Goal: Task Accomplishment & Management: Use online tool/utility

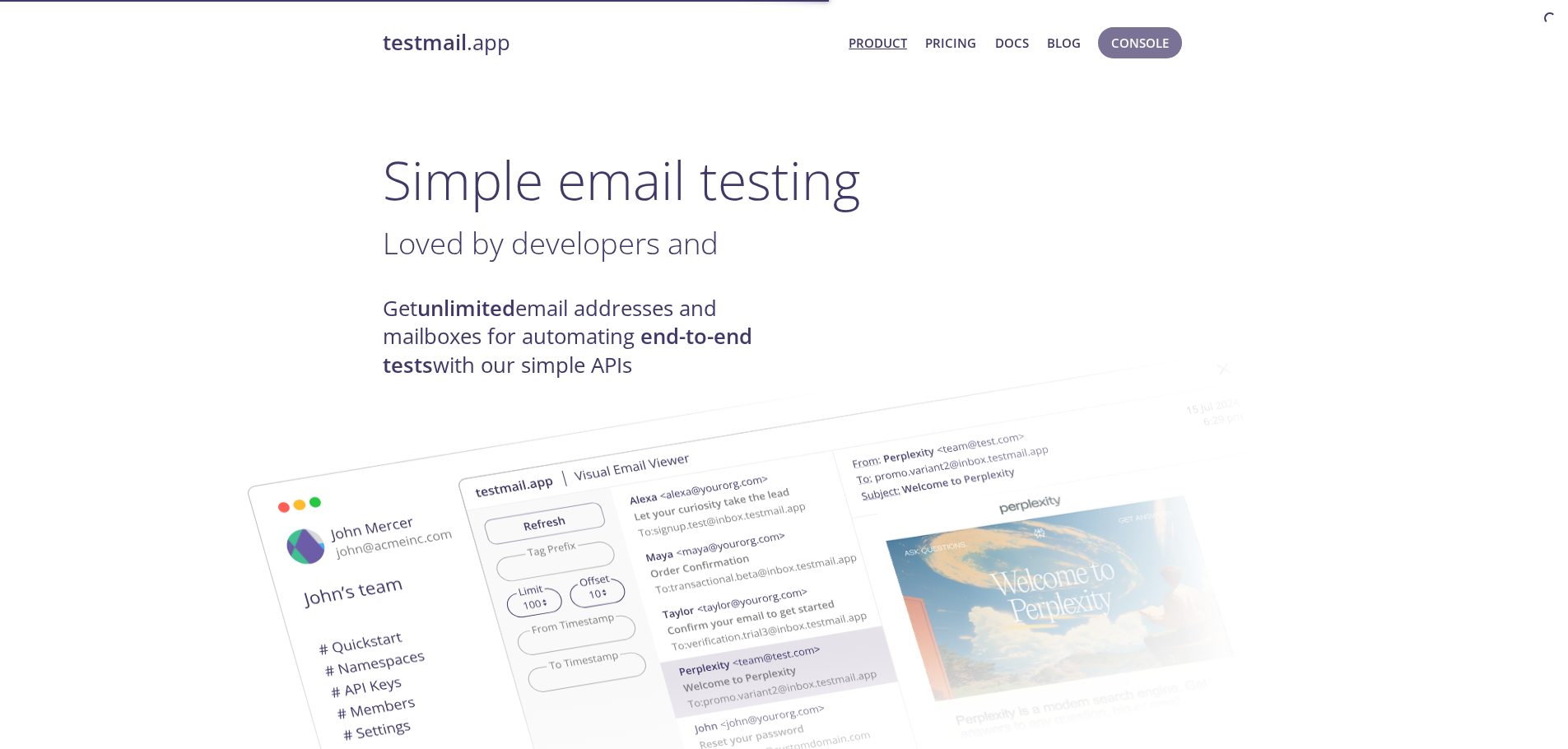
click at [1132, 37] on span "Console" at bounding box center [1140, 43] width 57 height 21
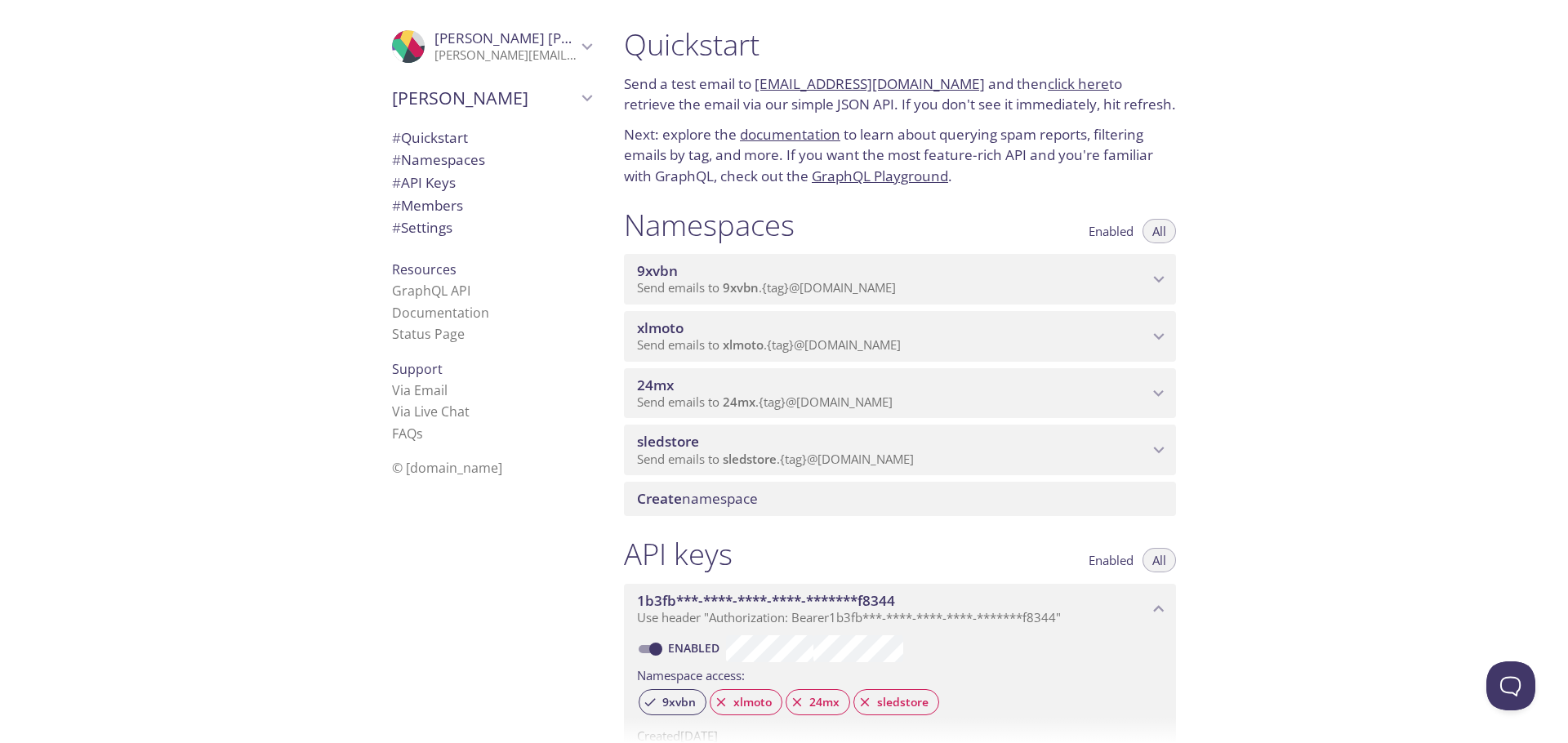
click at [732, 283] on span "9xvbn" at bounding box center [740, 288] width 35 height 16
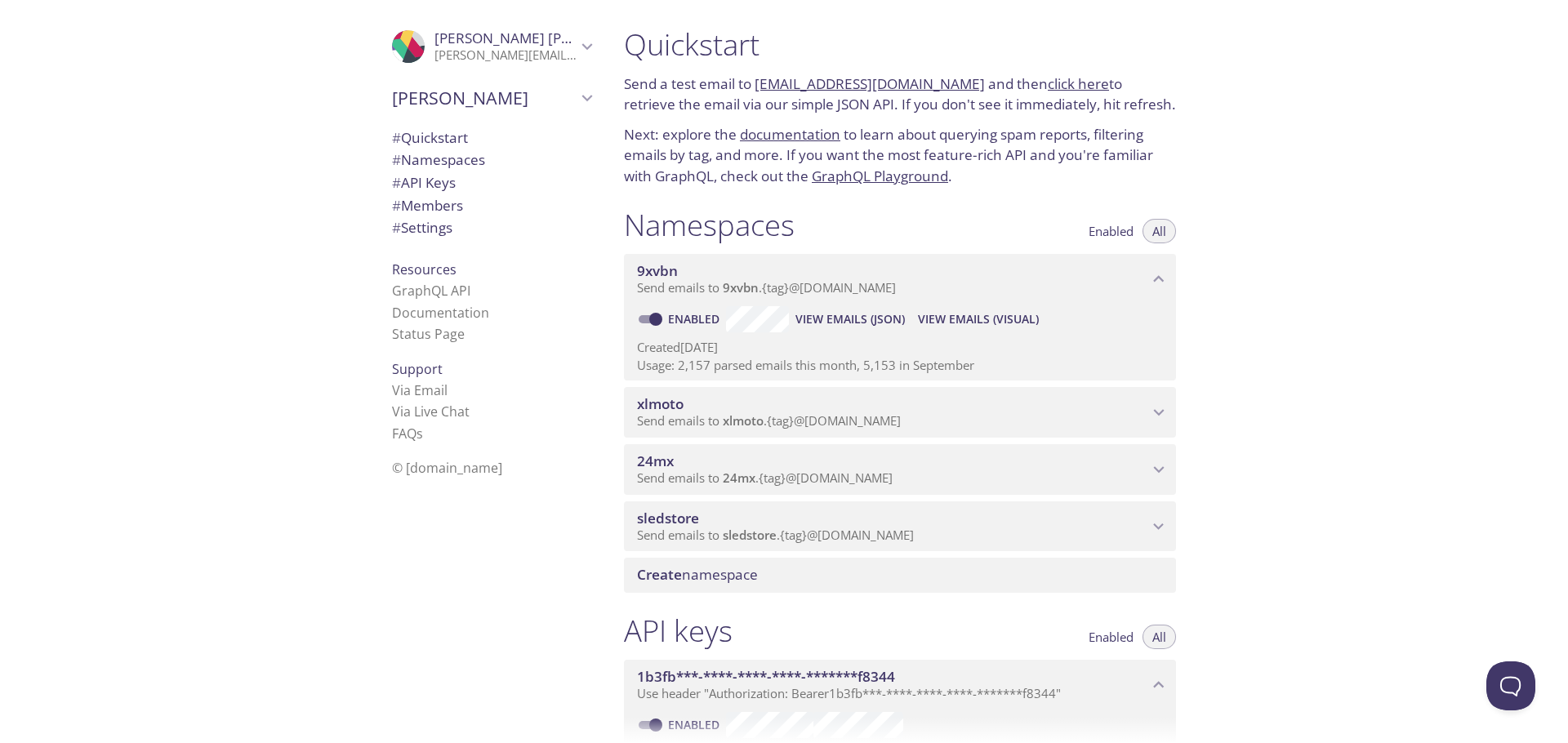
click at [941, 312] on span "View Emails (Visual)" at bounding box center [978, 320] width 121 height 20
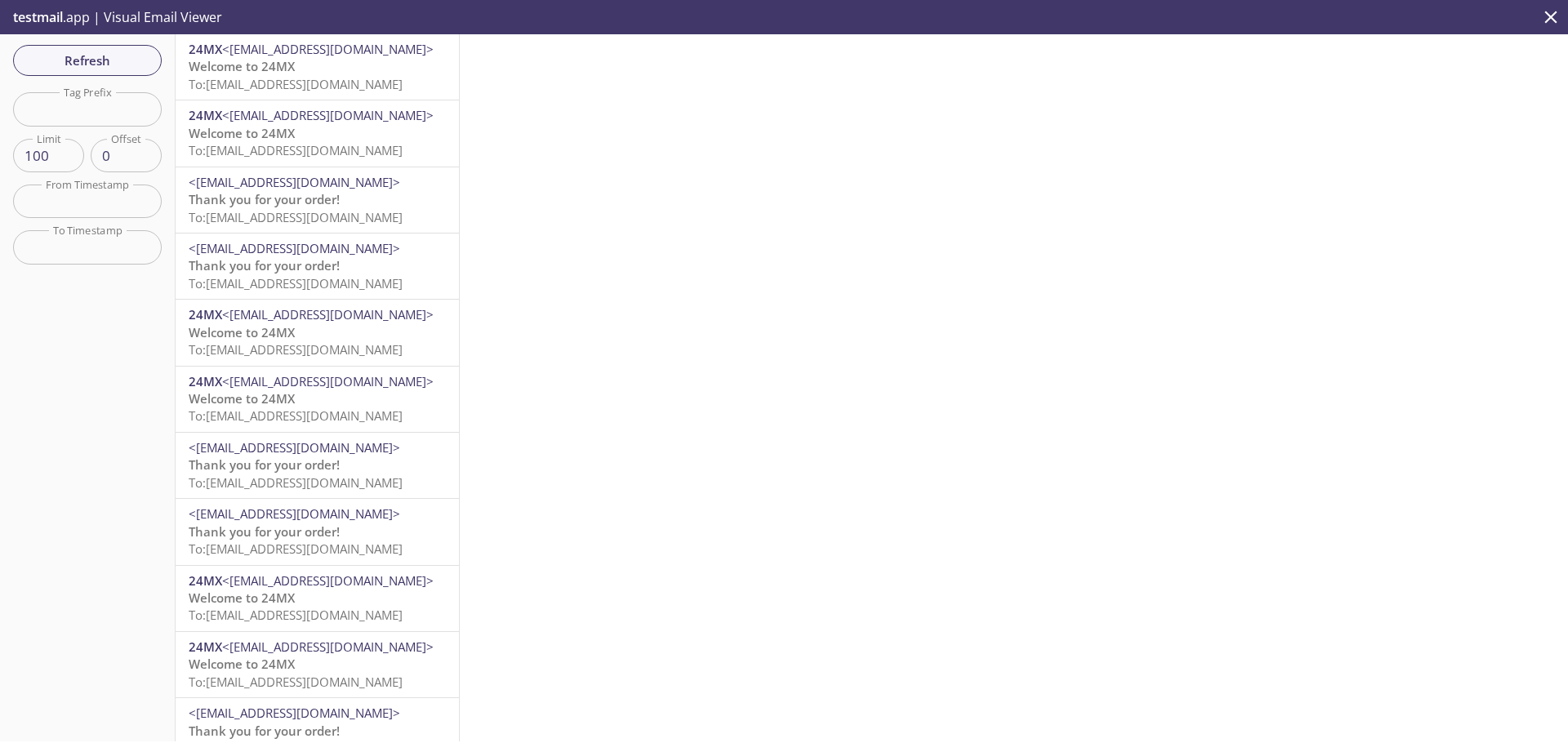
click at [345, 87] on span "To: [EMAIL_ADDRESS][DOMAIN_NAME]" at bounding box center [295, 84] width 214 height 16
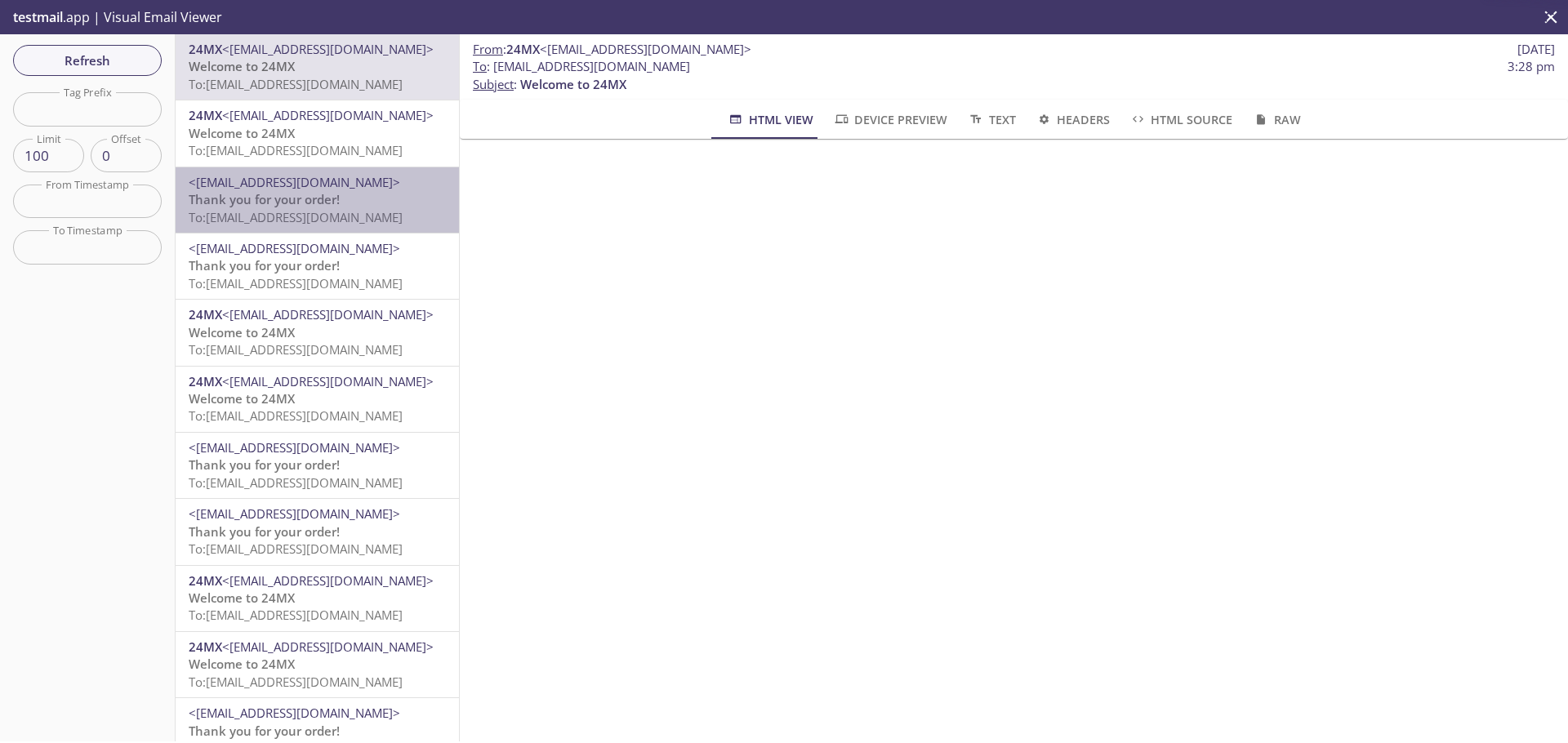
click at [366, 178] on span "<[EMAIL_ADDRESS][DOMAIN_NAME]>" at bounding box center [318, 182] width 257 height 17
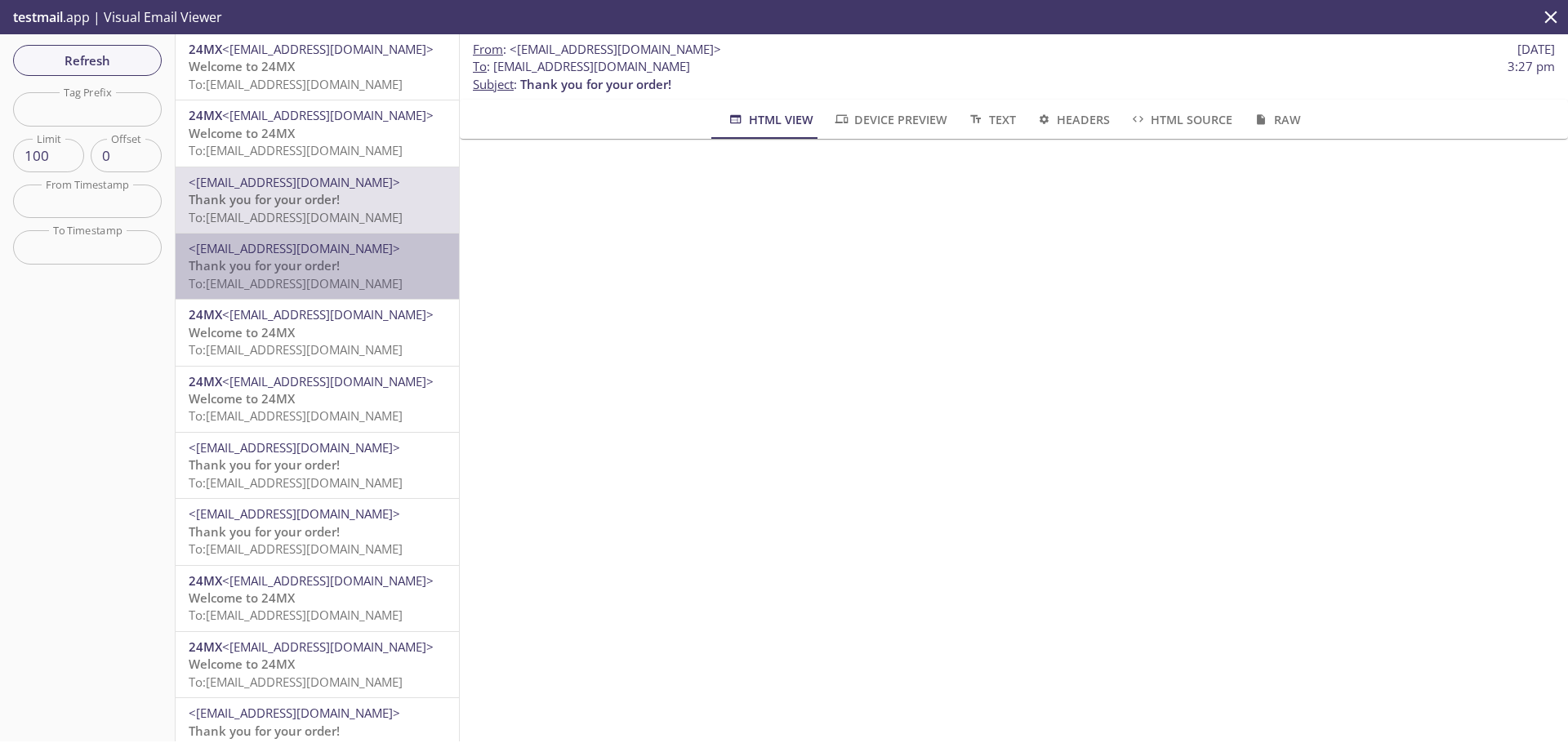
click at [319, 296] on div "<[EMAIL_ADDRESS][DOMAIN_NAME]> Thank you for your order! To: [EMAIL_ADDRESS][DO…" at bounding box center [317, 266] width 283 height 66
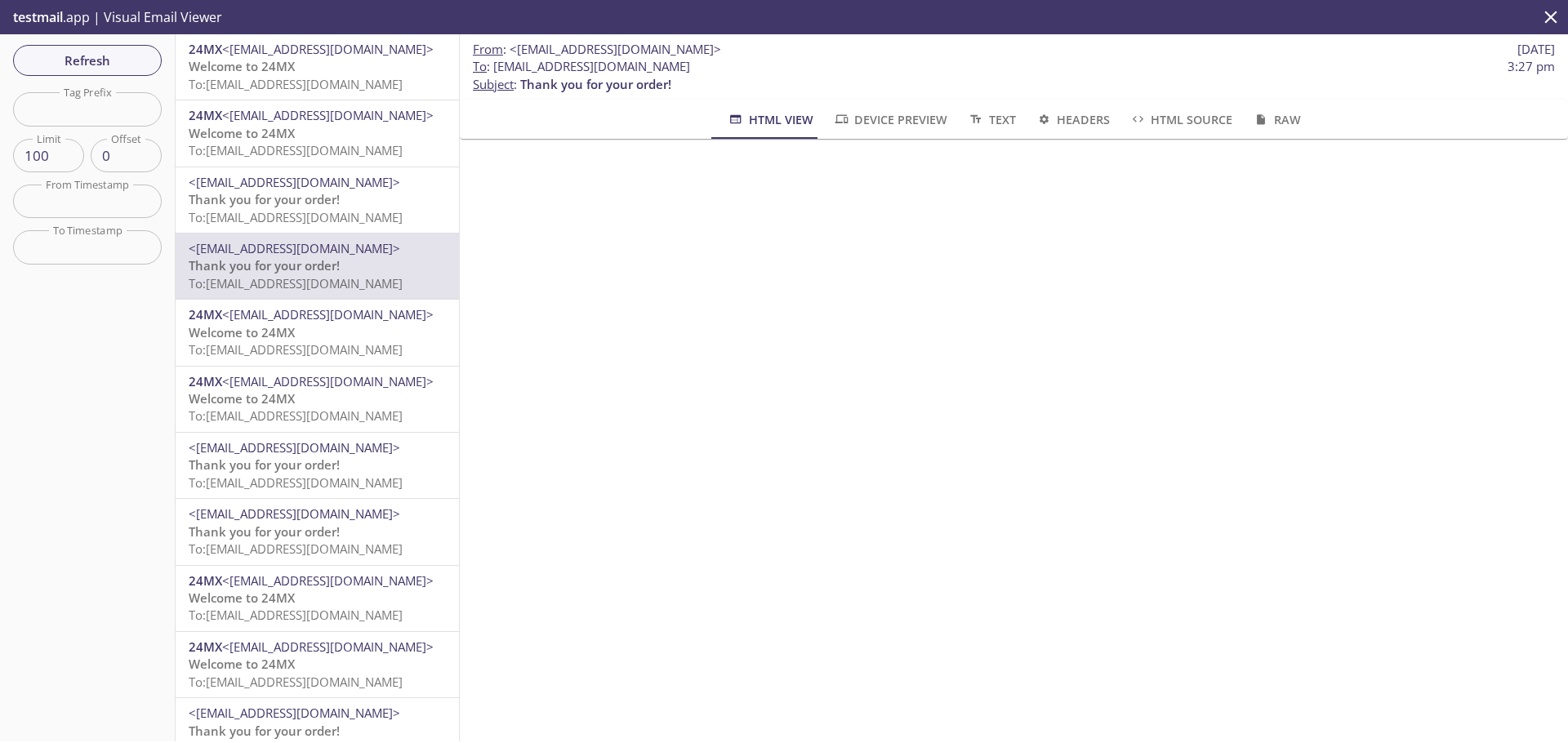
scroll to position [282, 0]
click at [340, 348] on span "To: [EMAIL_ADDRESS][DOMAIN_NAME]" at bounding box center [295, 350] width 214 height 16
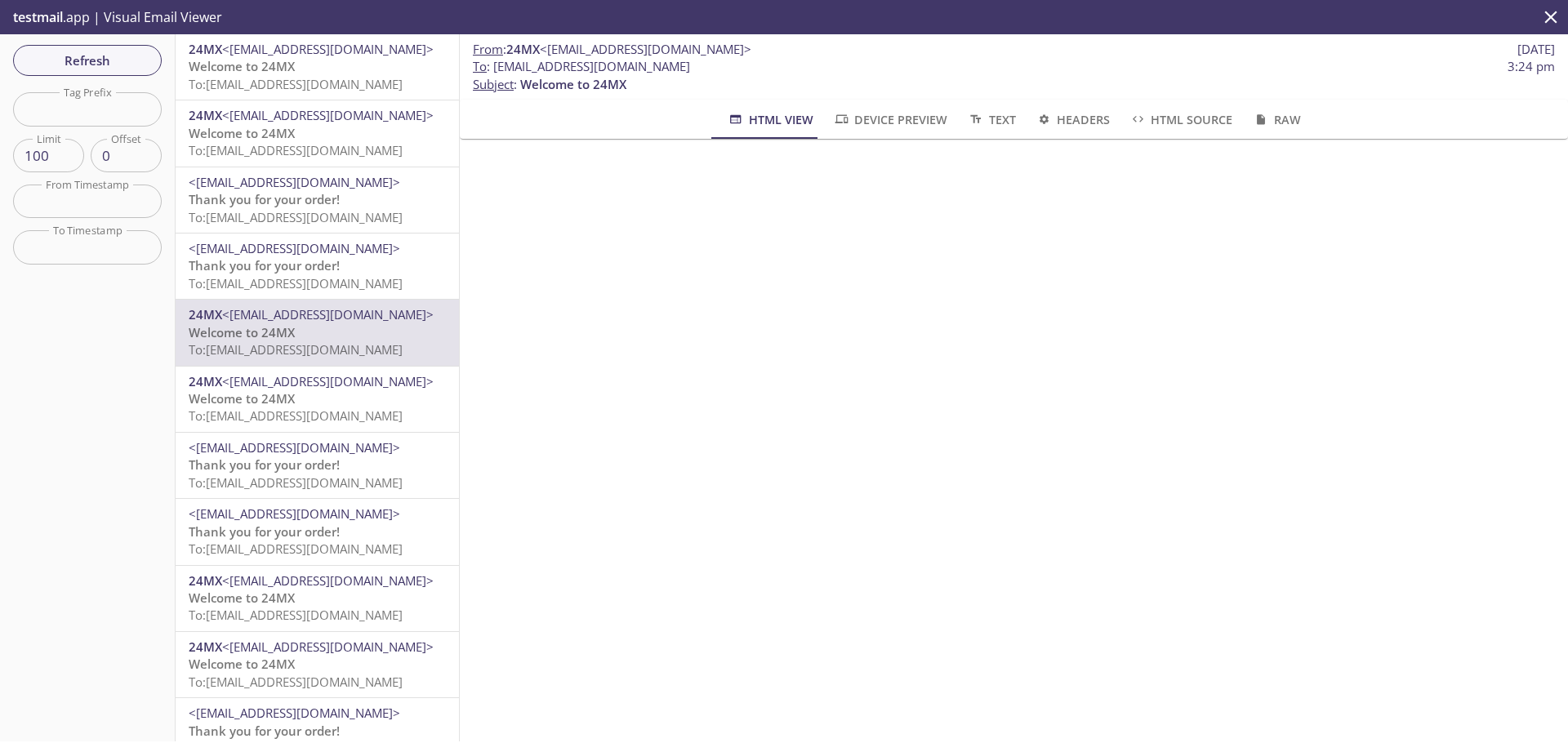
scroll to position [1018, 0]
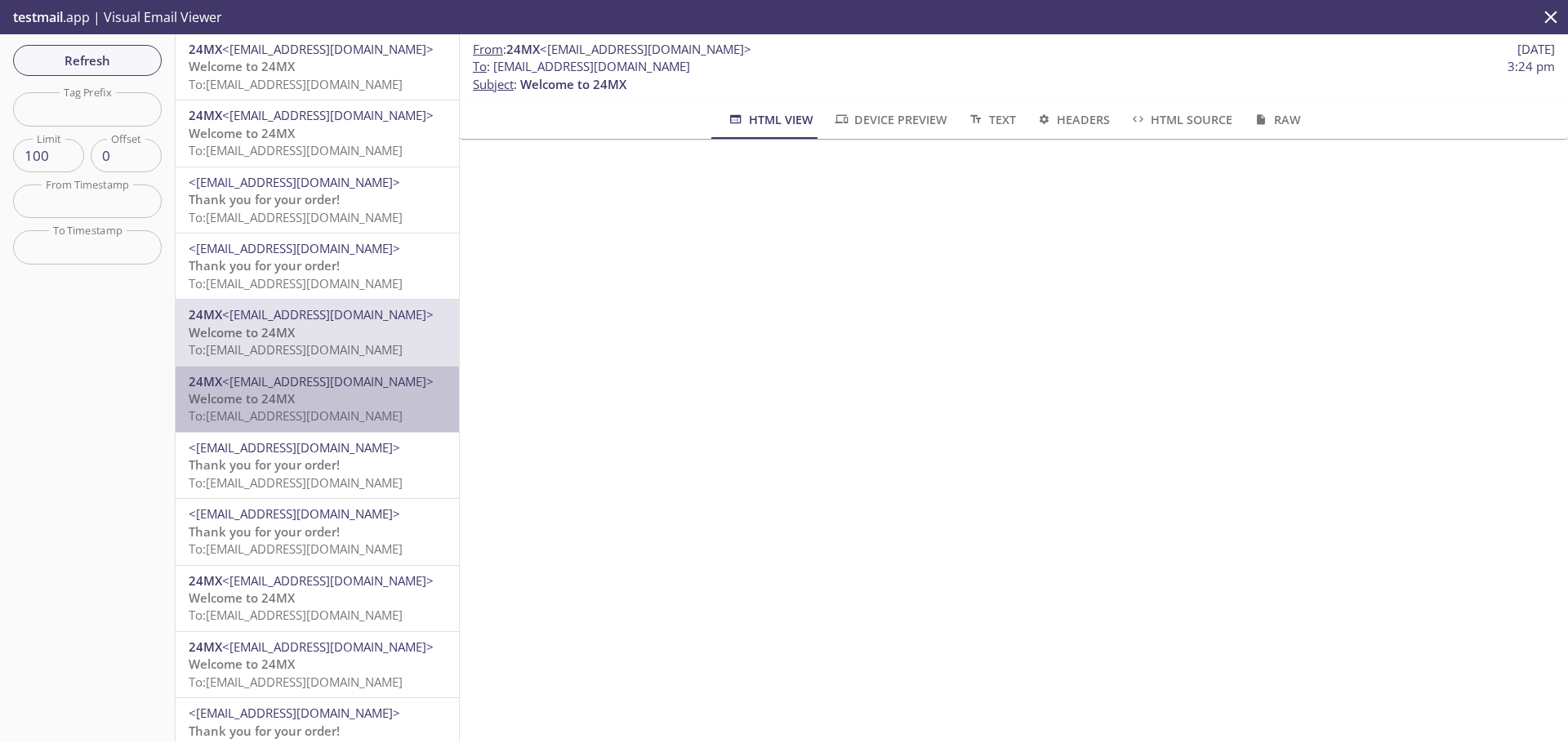
click at [353, 390] on span "24MX <[EMAIL_ADDRESS][DOMAIN_NAME]>" at bounding box center [318, 381] width 257 height 17
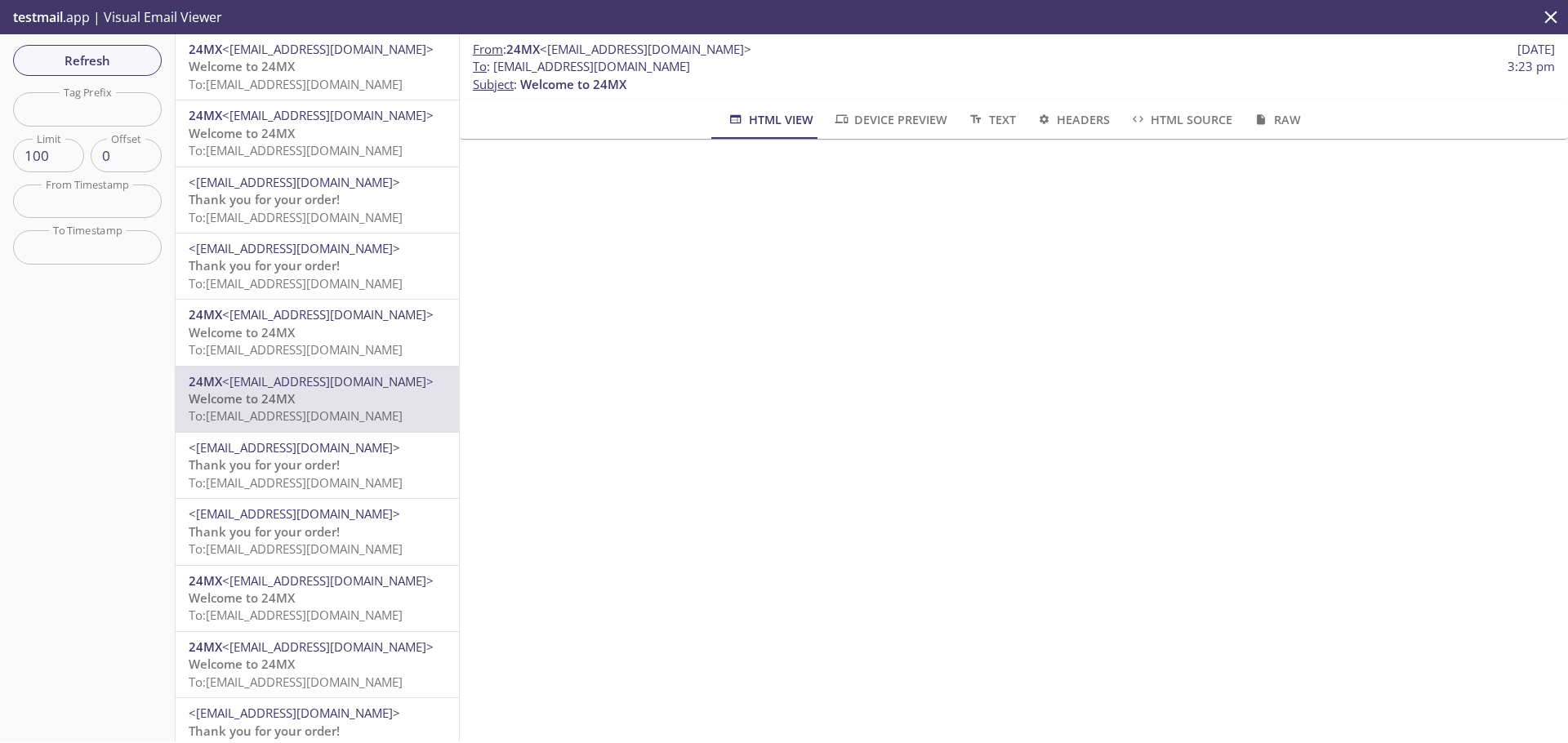
scroll to position [1673, 0]
click at [352, 449] on span "<[EMAIL_ADDRESS][DOMAIN_NAME]>" at bounding box center [318, 447] width 257 height 17
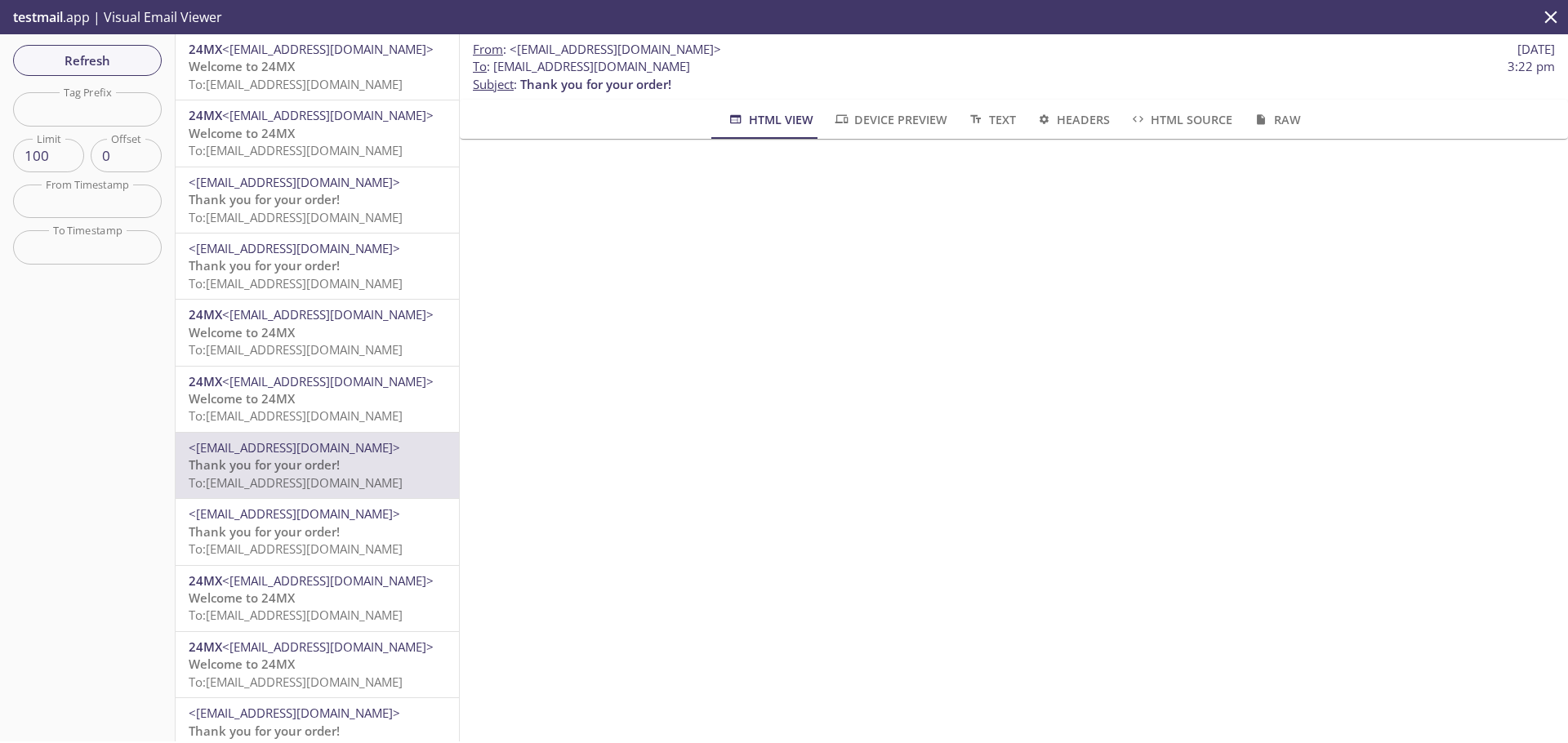
scroll to position [242, 0]
click at [321, 537] on span "Thank you for your order!" at bounding box center [264, 532] width 151 height 16
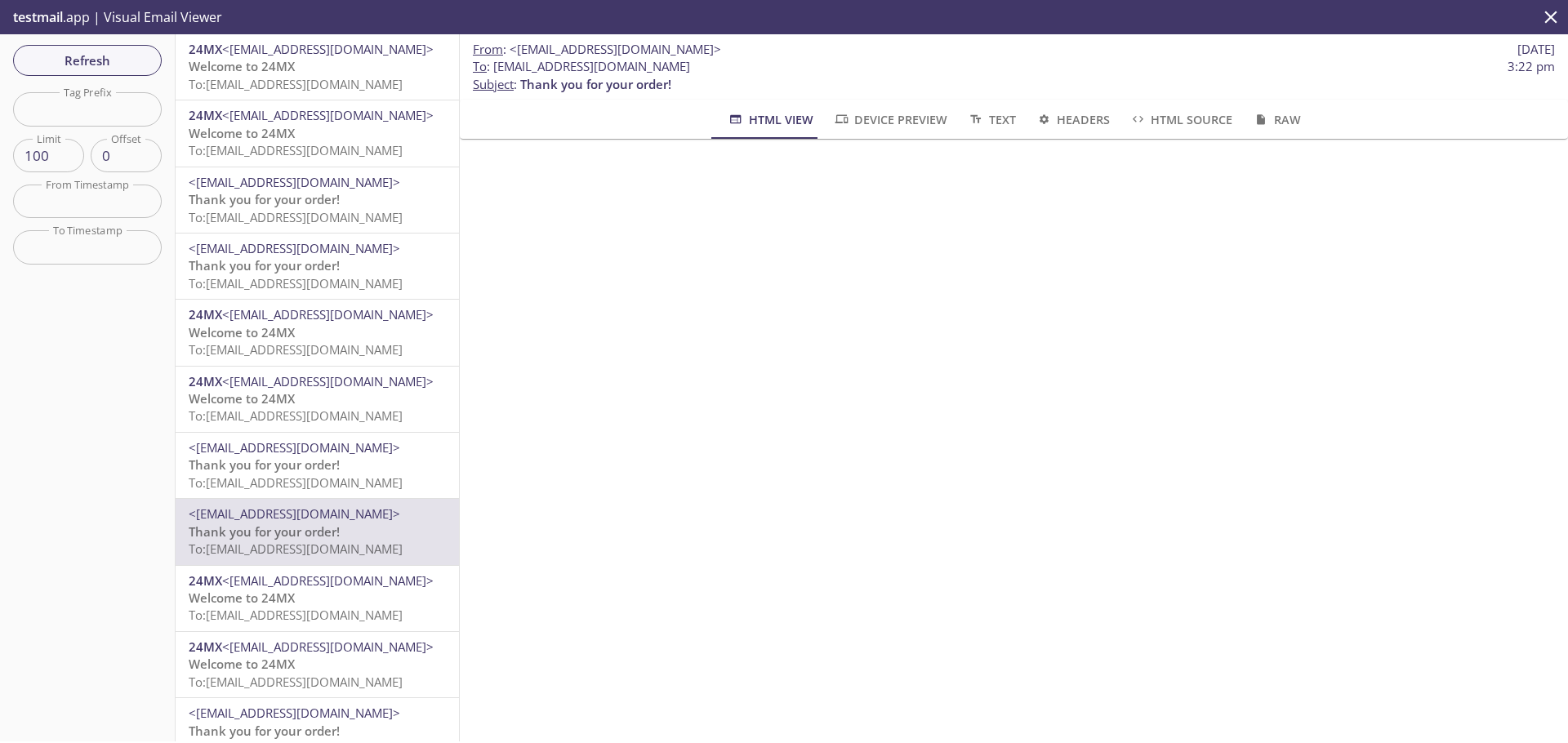
scroll to position [386, 0]
click at [316, 452] on span "<[EMAIL_ADDRESS][DOMAIN_NAME]>" at bounding box center [318, 447] width 257 height 17
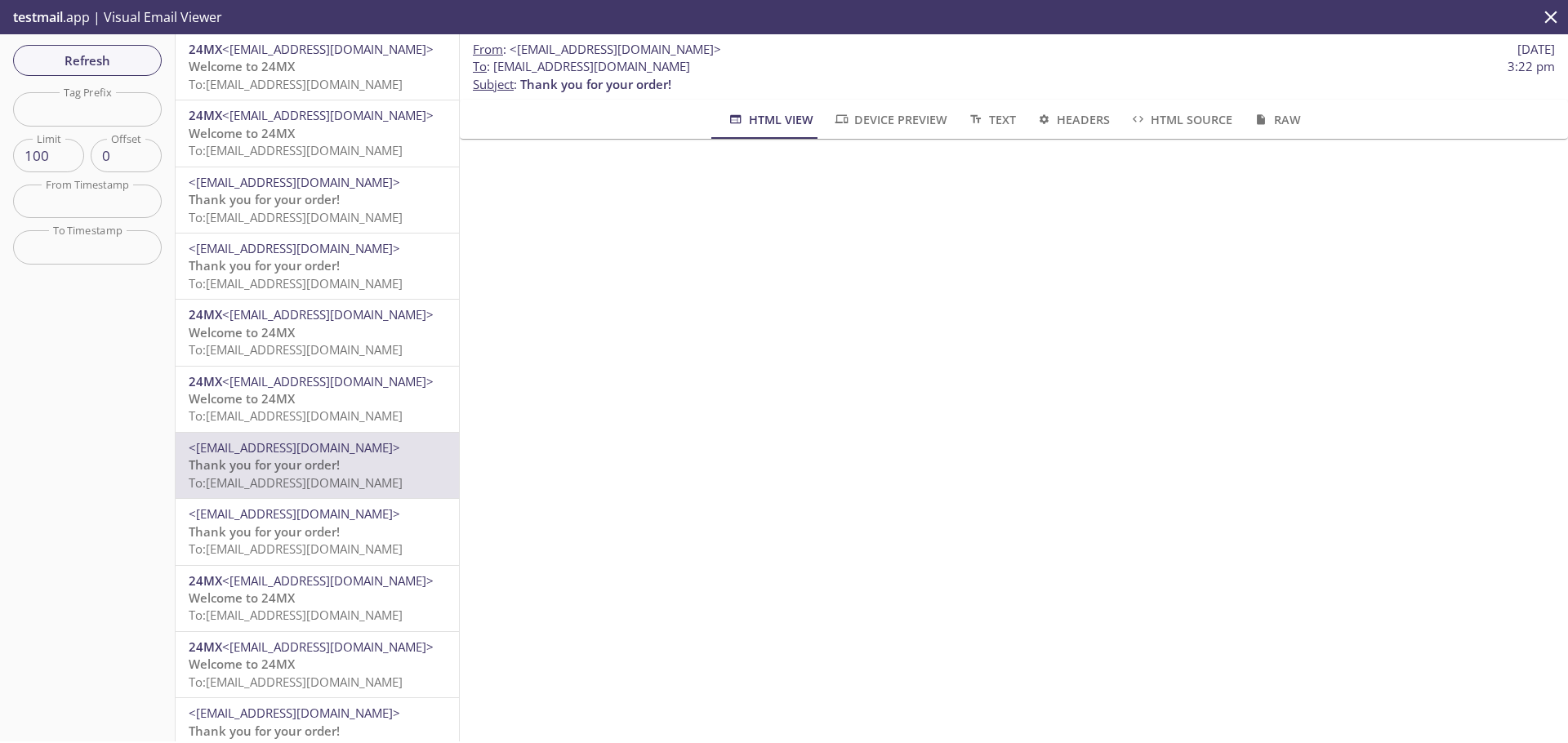
scroll to position [289, 0]
click at [346, 517] on span "<[EMAIL_ADDRESS][DOMAIN_NAME]>" at bounding box center [318, 514] width 257 height 17
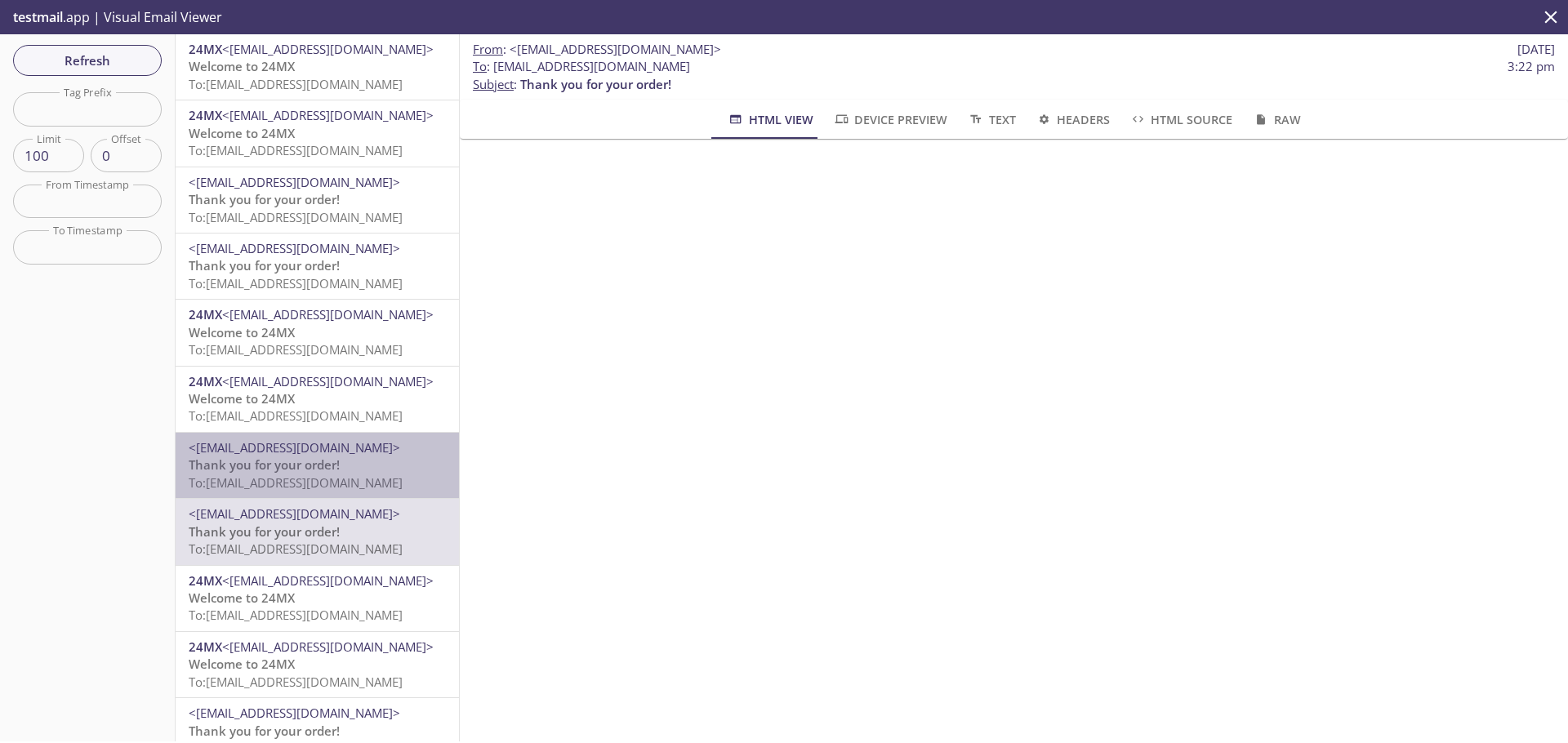
click at [351, 481] on span "To: [EMAIL_ADDRESS][DOMAIN_NAME]" at bounding box center [295, 483] width 214 height 16
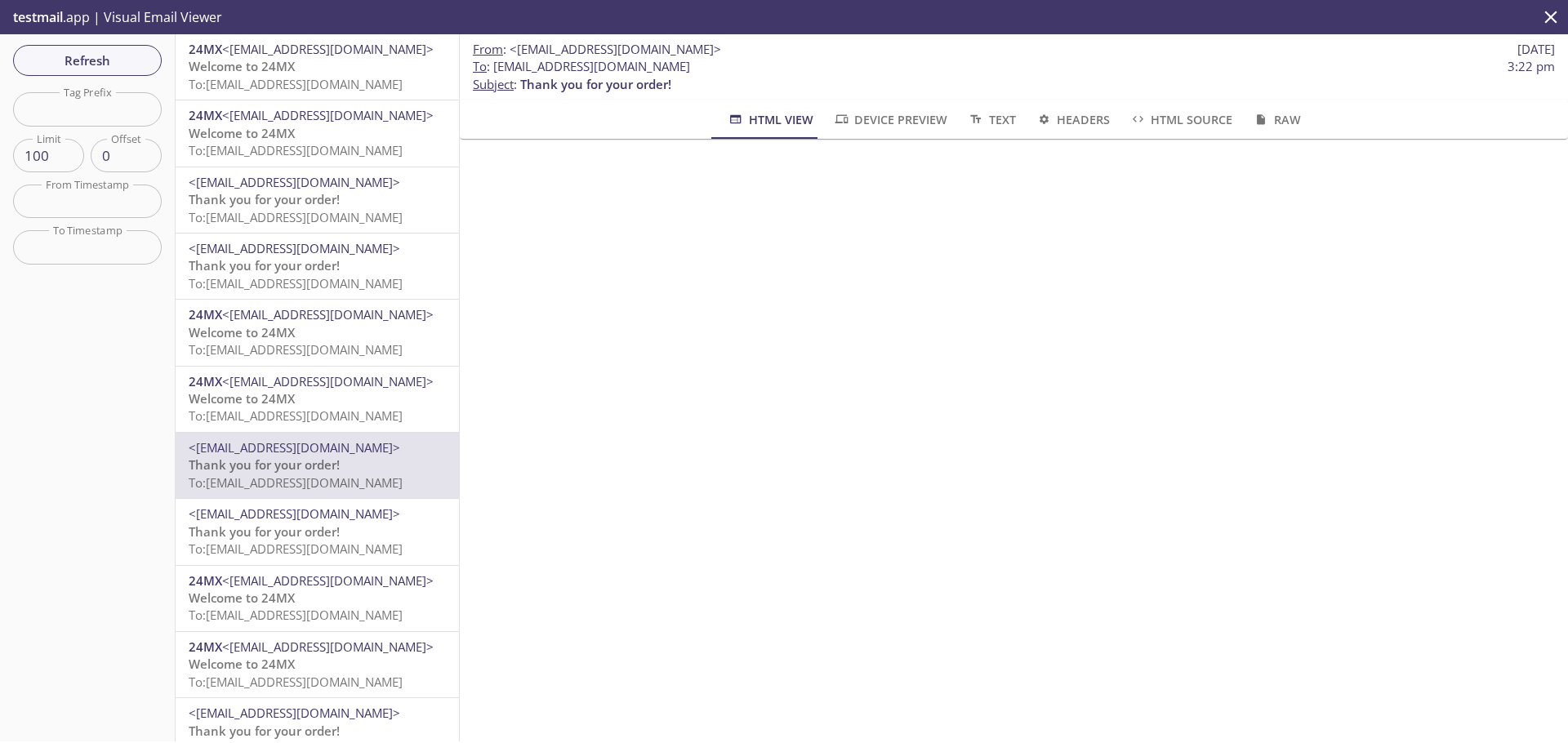
click at [321, 534] on span "Thank you for your order!" at bounding box center [264, 532] width 151 height 16
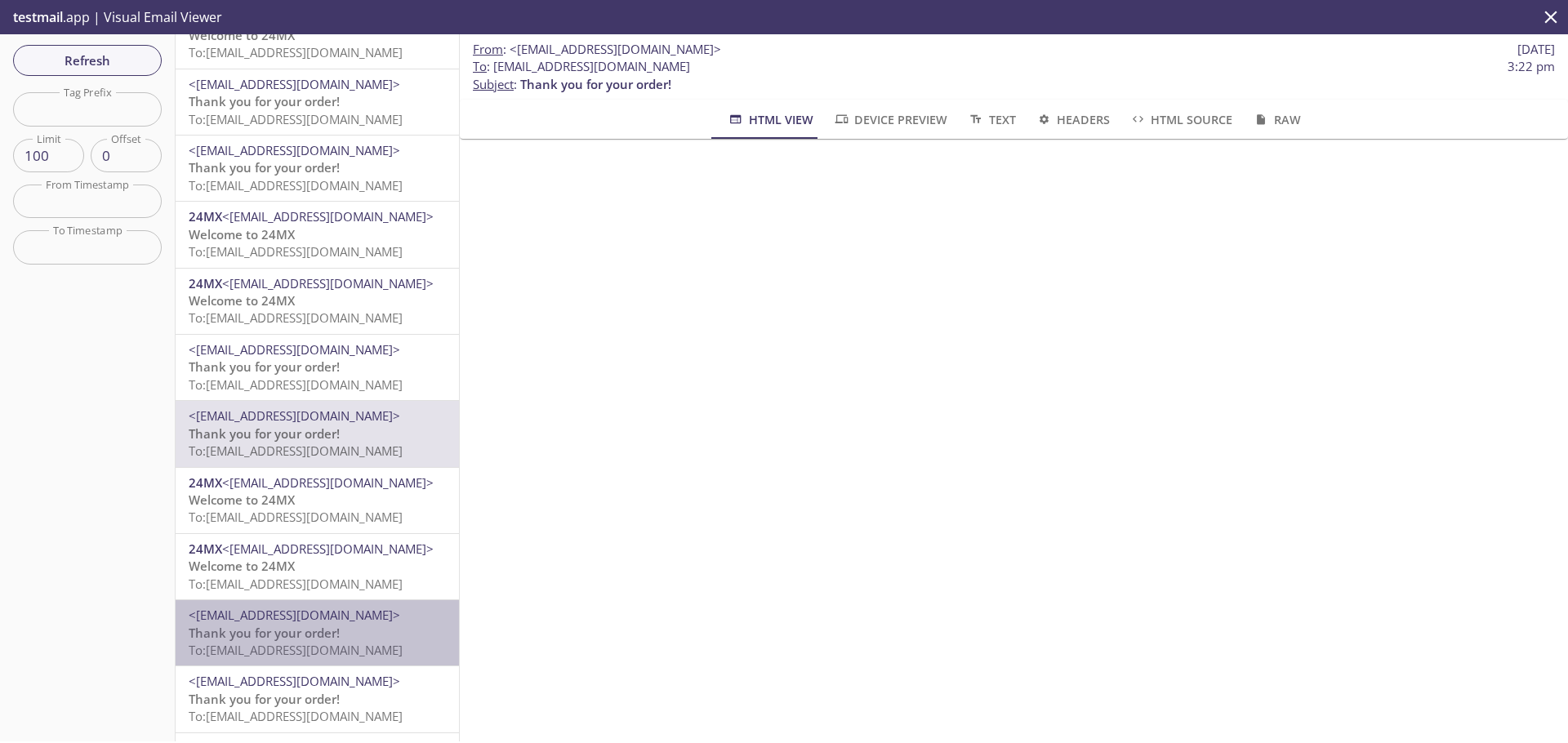
click at [356, 614] on span "<[EMAIL_ADDRESS][DOMAIN_NAME]>" at bounding box center [318, 615] width 257 height 17
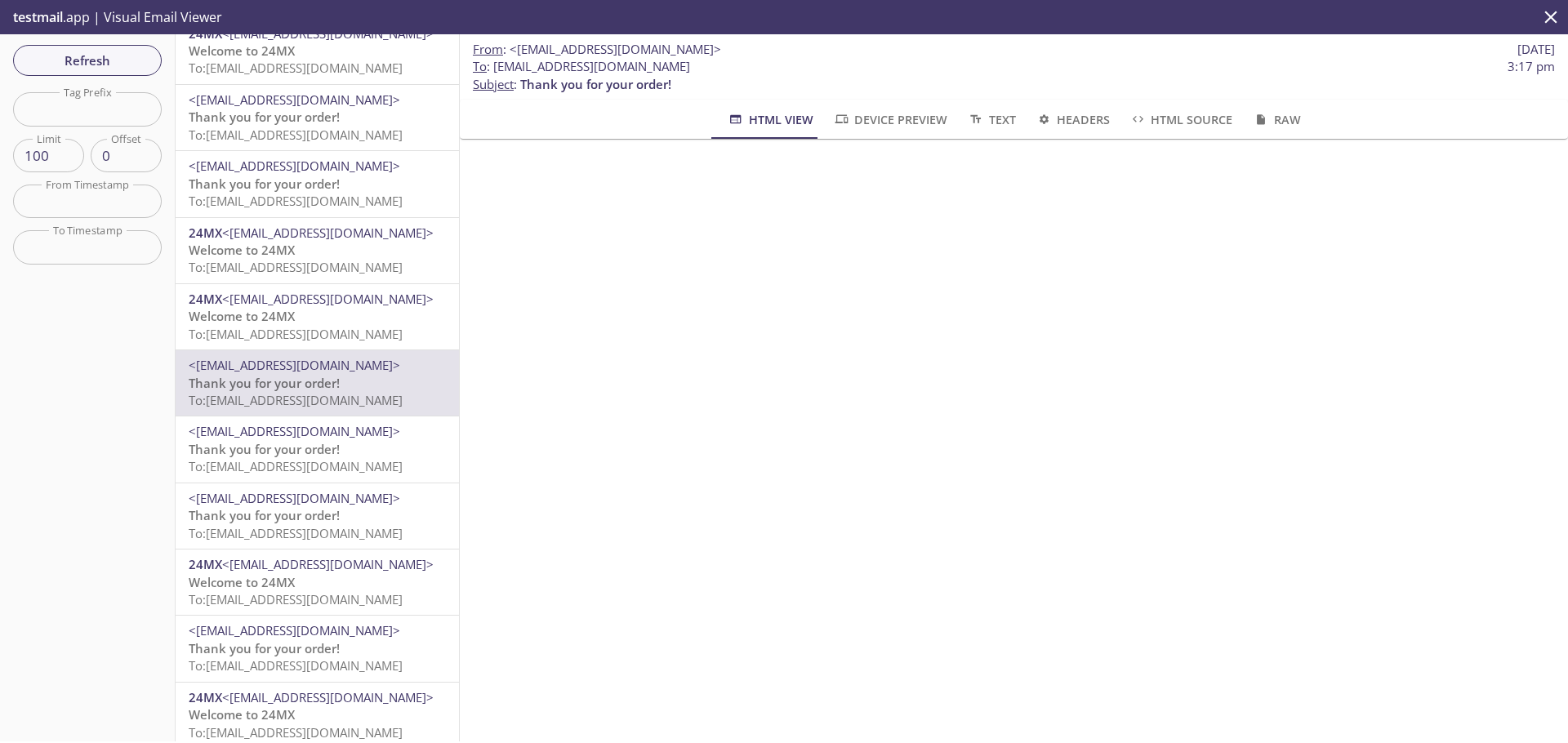
scroll to position [392, 0]
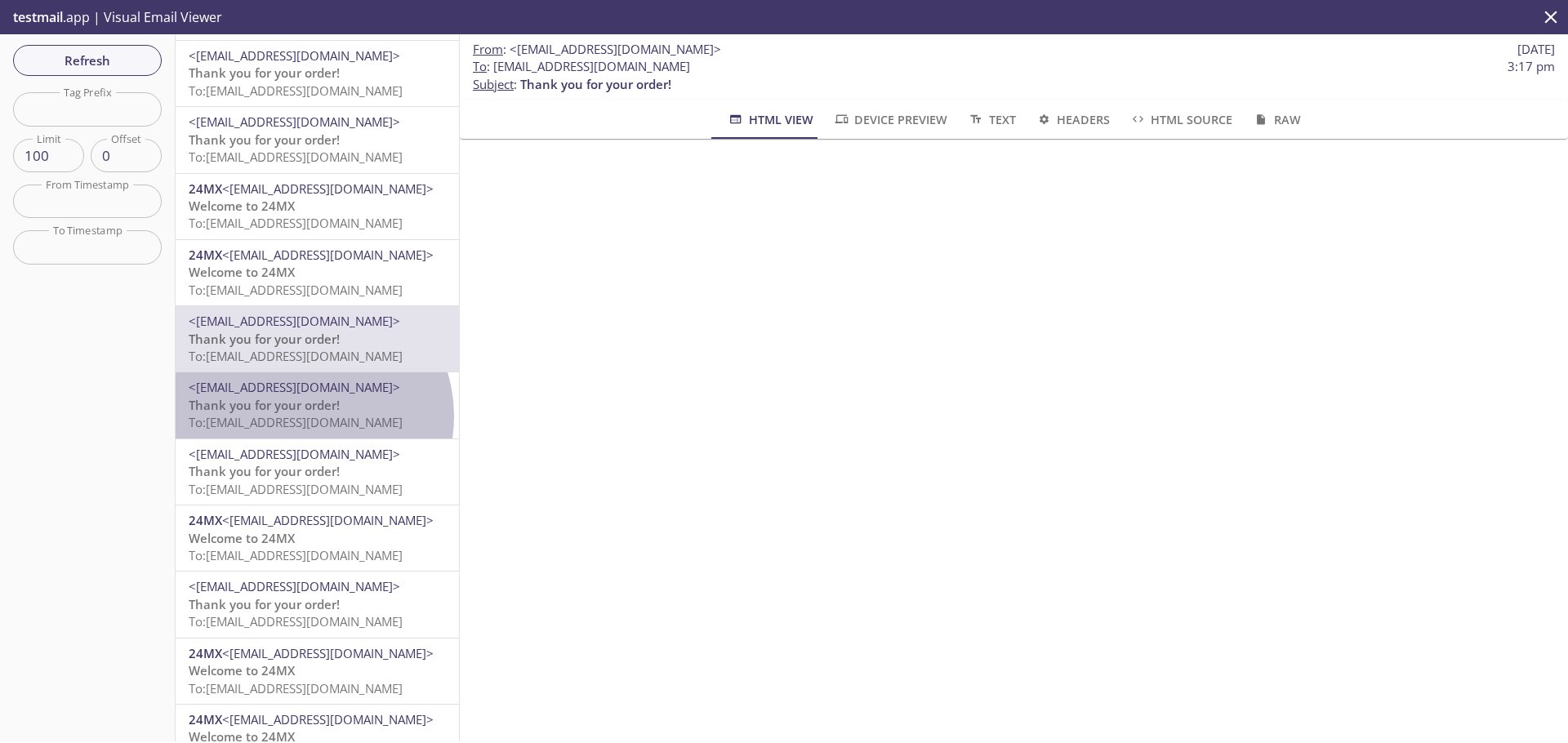
click at [307, 415] on span "To: [EMAIL_ADDRESS][DOMAIN_NAME]" at bounding box center [295, 422] width 214 height 16
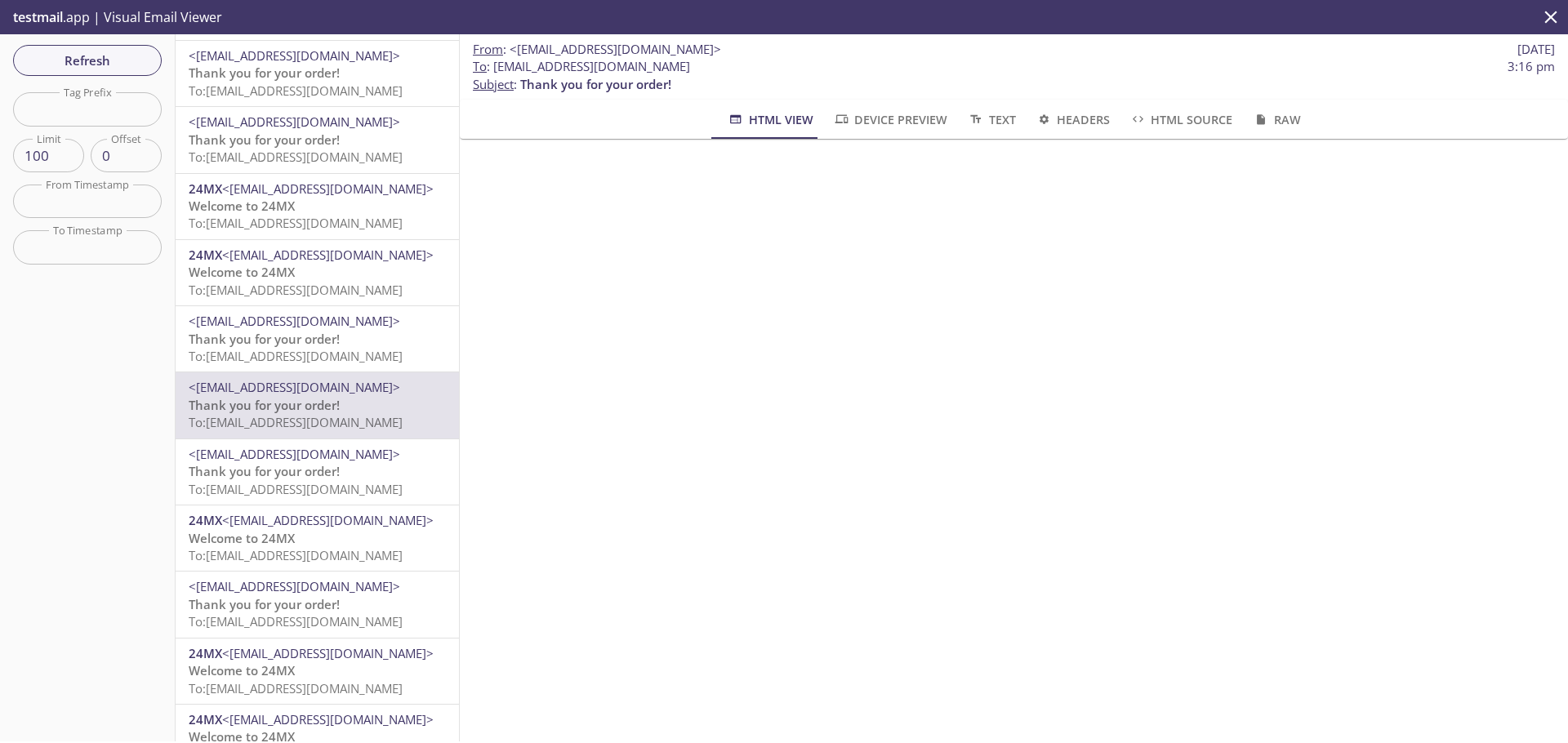
scroll to position [368, 0]
click at [305, 340] on span "Thank you for your order!" at bounding box center [264, 339] width 151 height 16
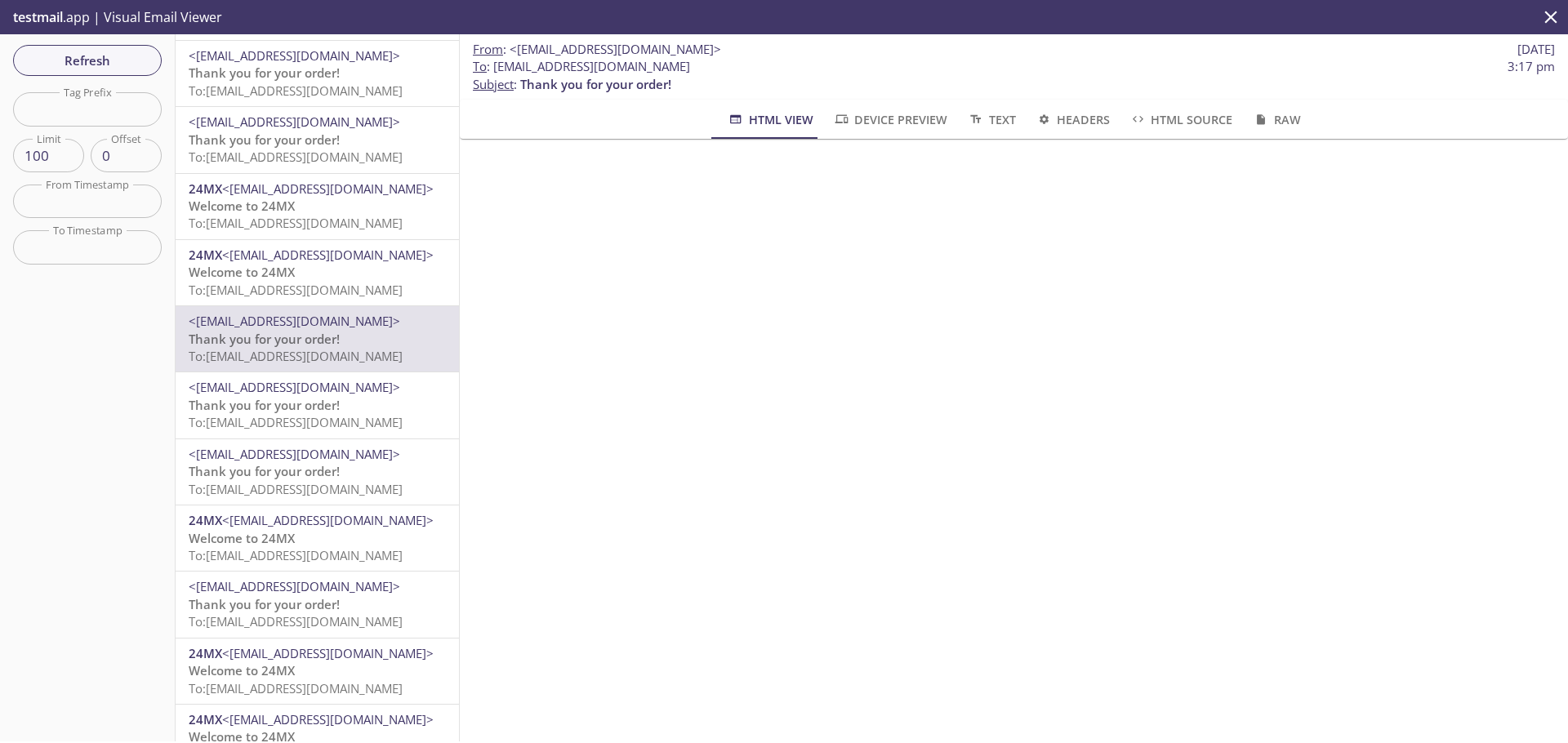
click at [290, 397] on span "Thank you for your order!" at bounding box center [264, 405] width 151 height 16
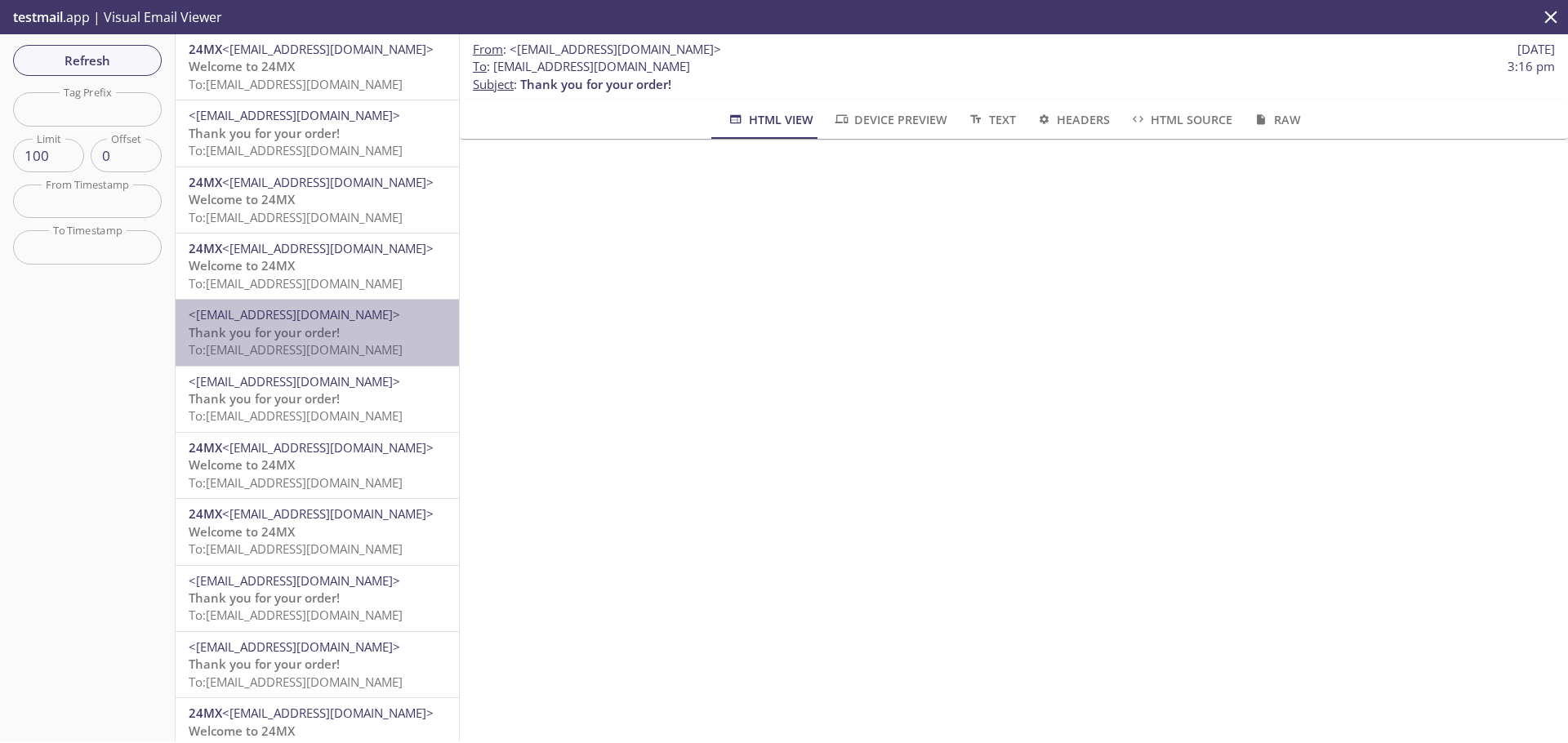
click at [327, 355] on span "To: [EMAIL_ADDRESS][DOMAIN_NAME]" at bounding box center [295, 350] width 214 height 16
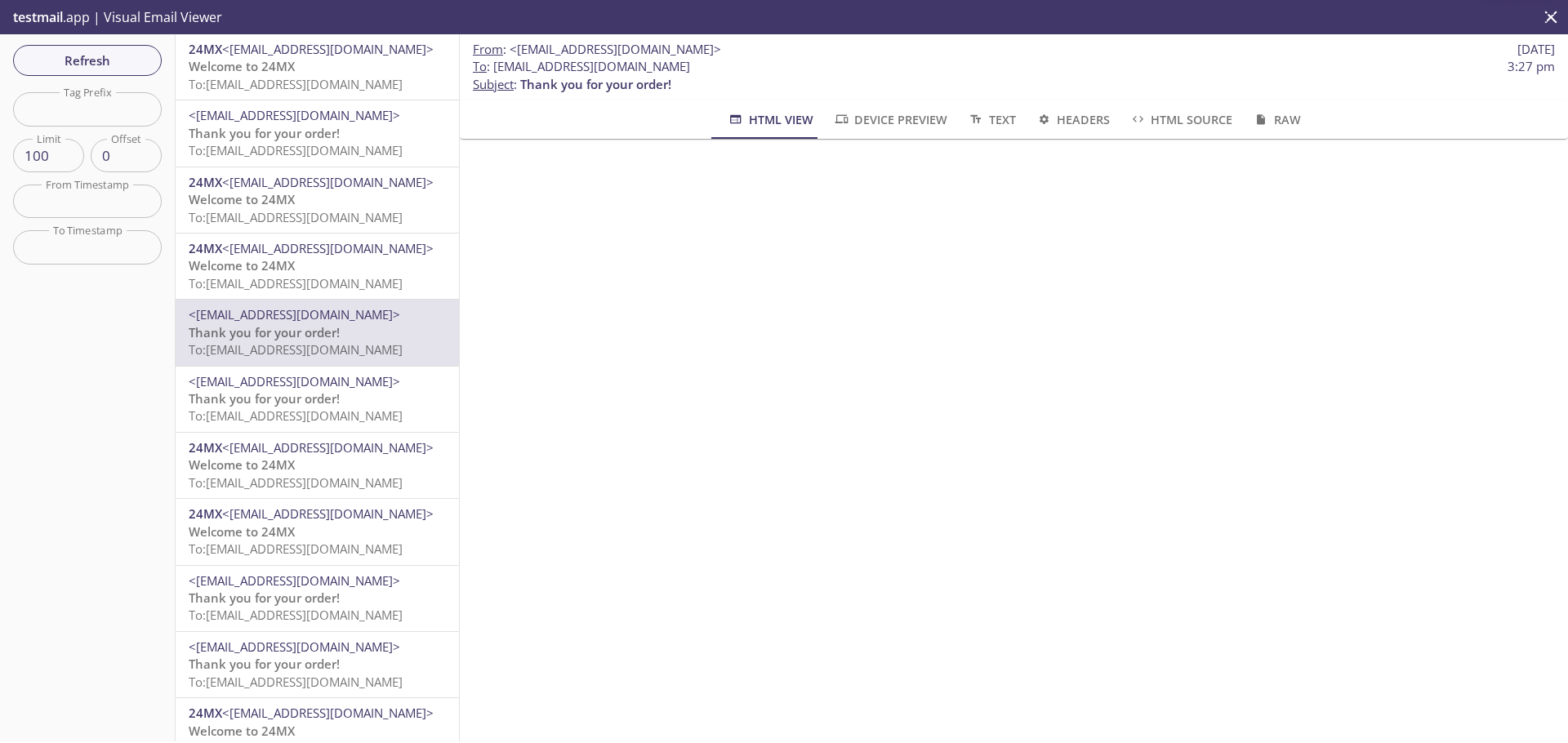
click at [313, 439] on span "<[EMAIL_ADDRESS][DOMAIN_NAME]>" at bounding box center [327, 447] width 211 height 16
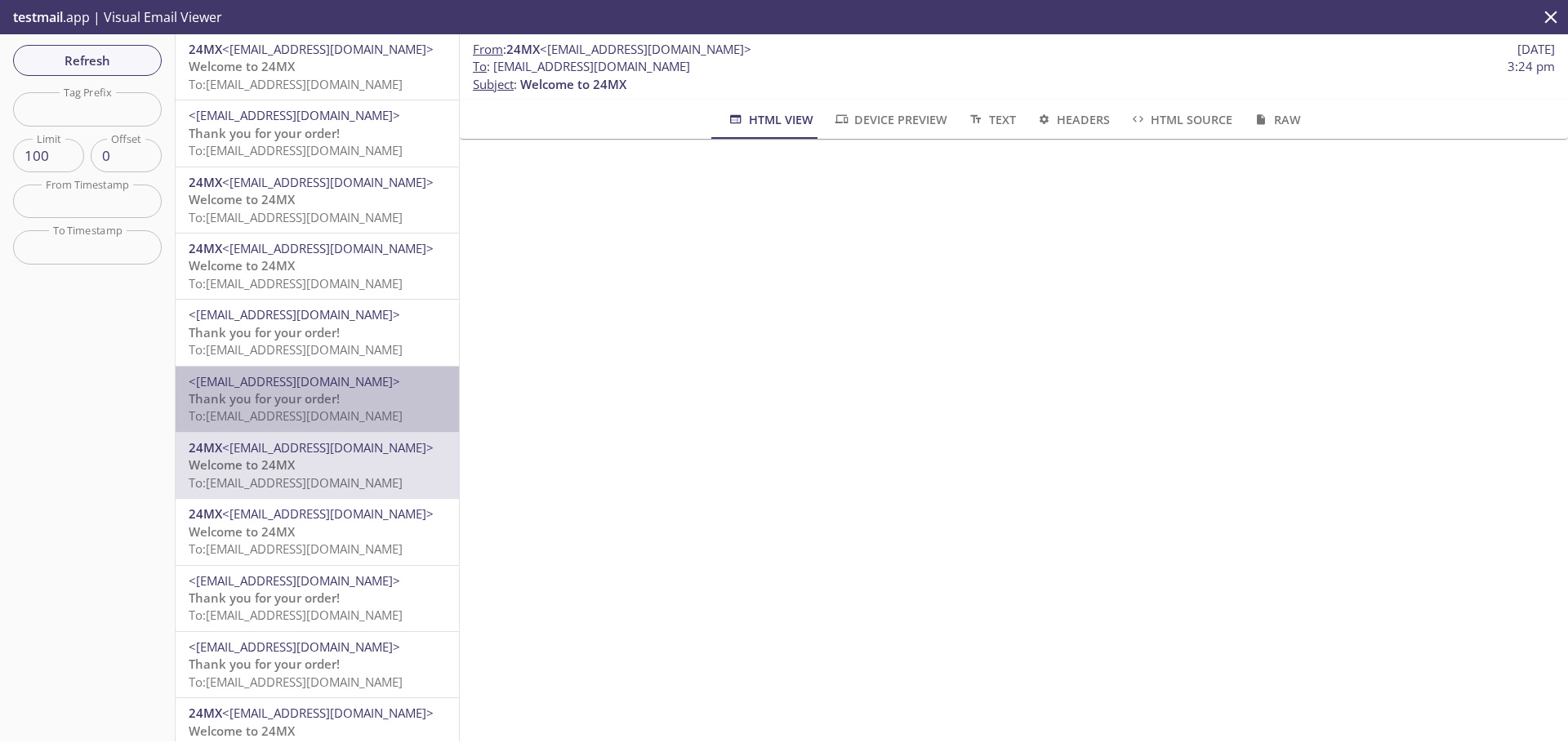
click at [330, 383] on div "<[EMAIL_ADDRESS][DOMAIN_NAME]> Thank you for your order! To: [EMAIL_ADDRESS][DO…" at bounding box center [318, 399] width 257 height 52
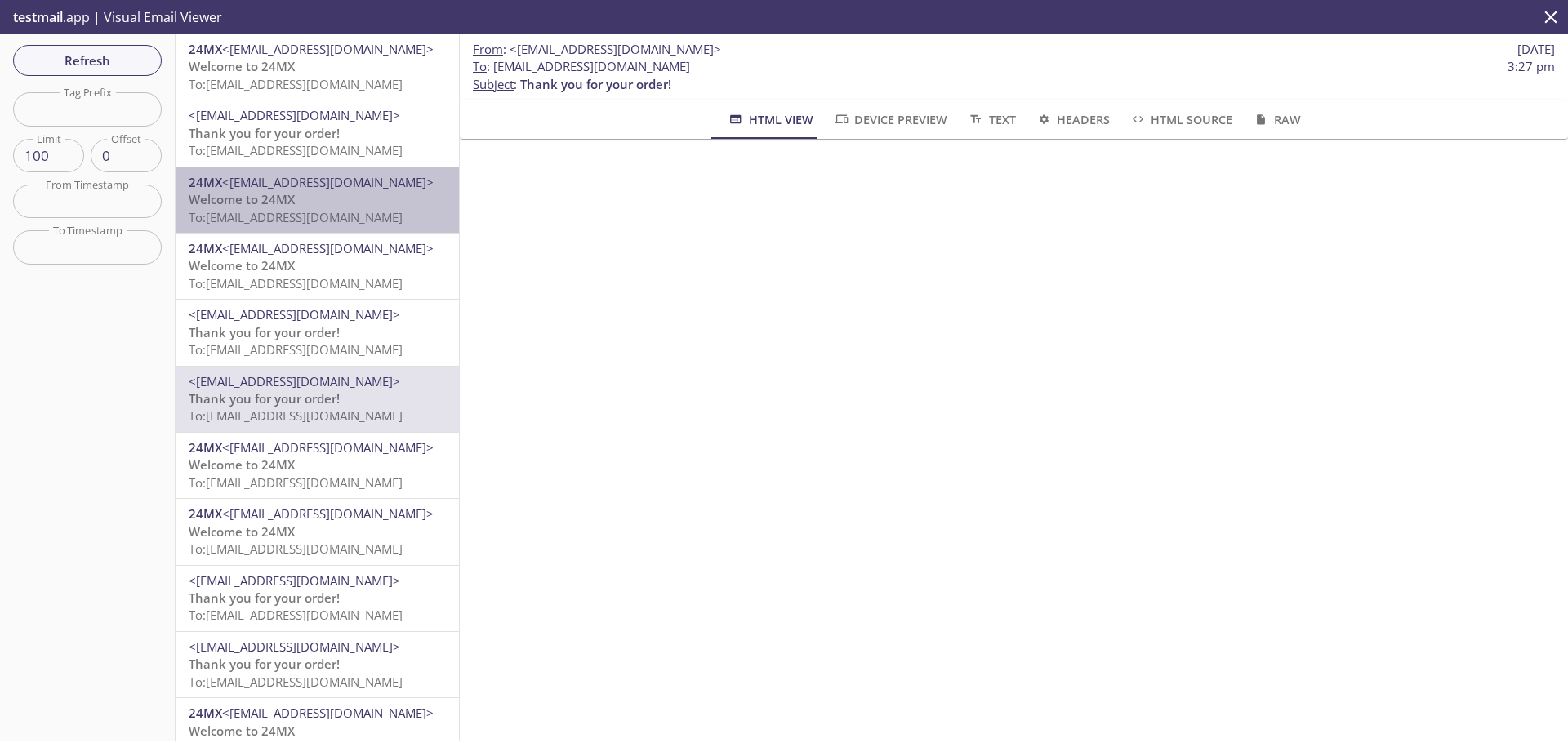
click at [351, 184] on span "<[EMAIL_ADDRESS][DOMAIN_NAME]>" at bounding box center [327, 182] width 211 height 16
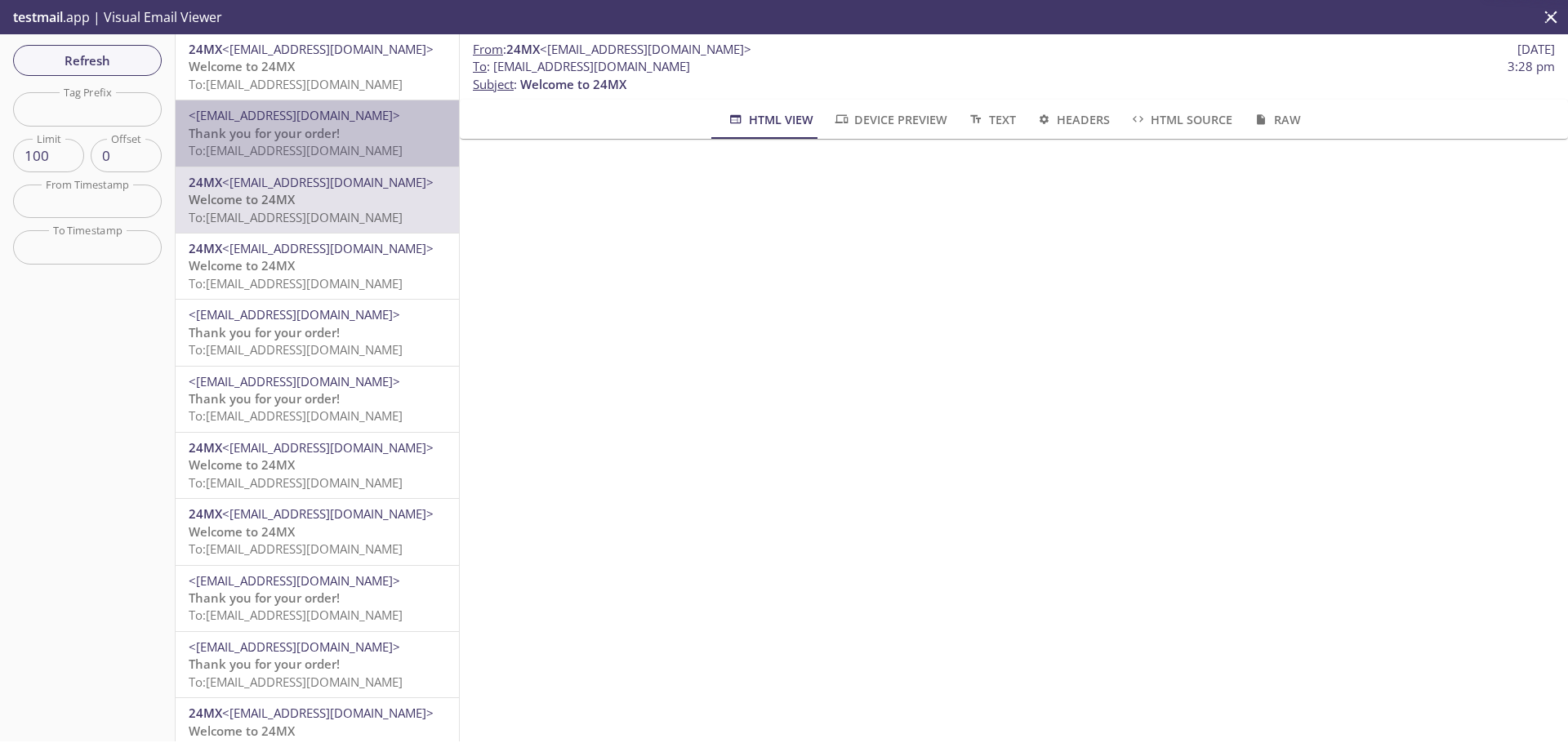
click at [349, 138] on p "Thank you for your order! To: [EMAIL_ADDRESS][DOMAIN_NAME]" at bounding box center [318, 143] width 257 height 36
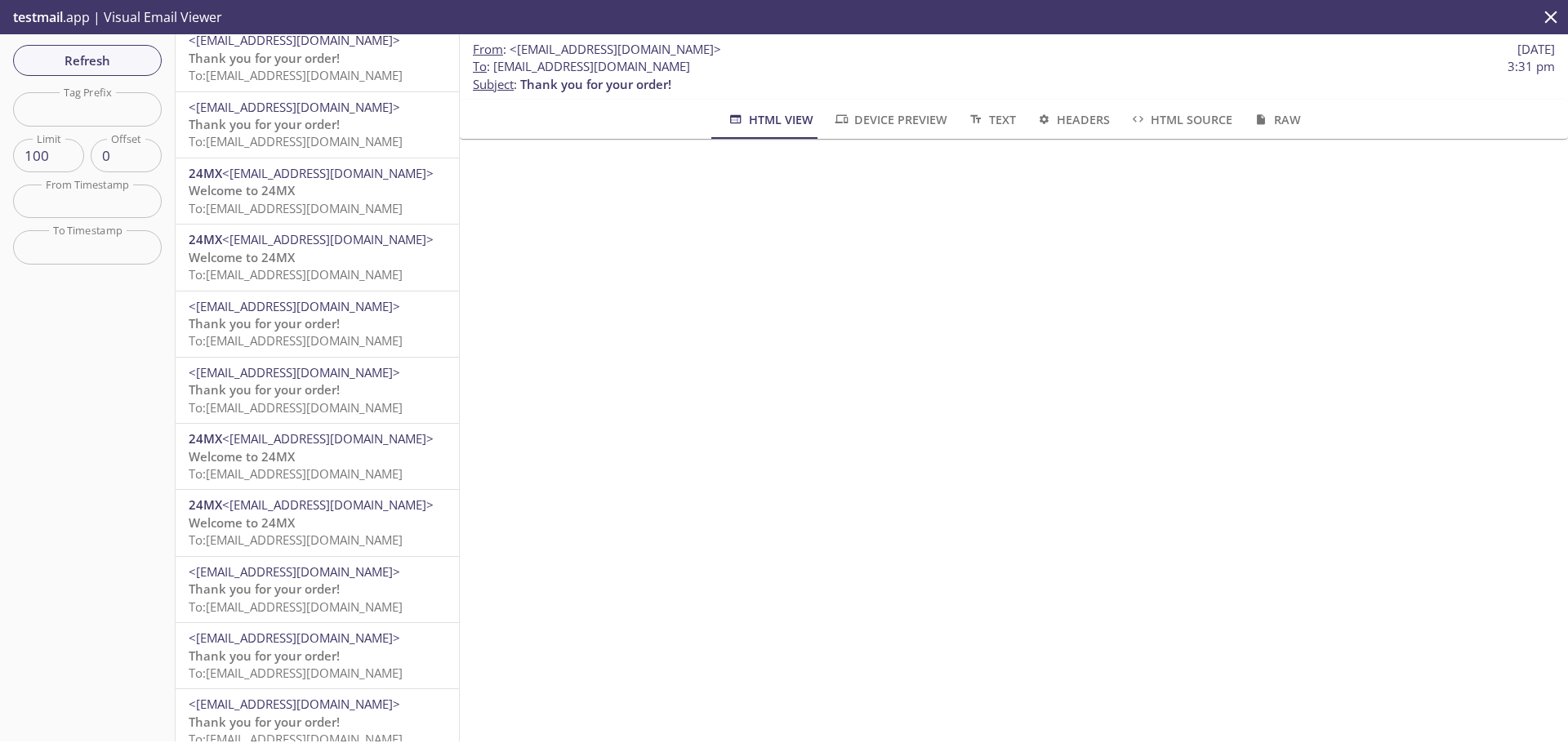
scroll to position [488, 0]
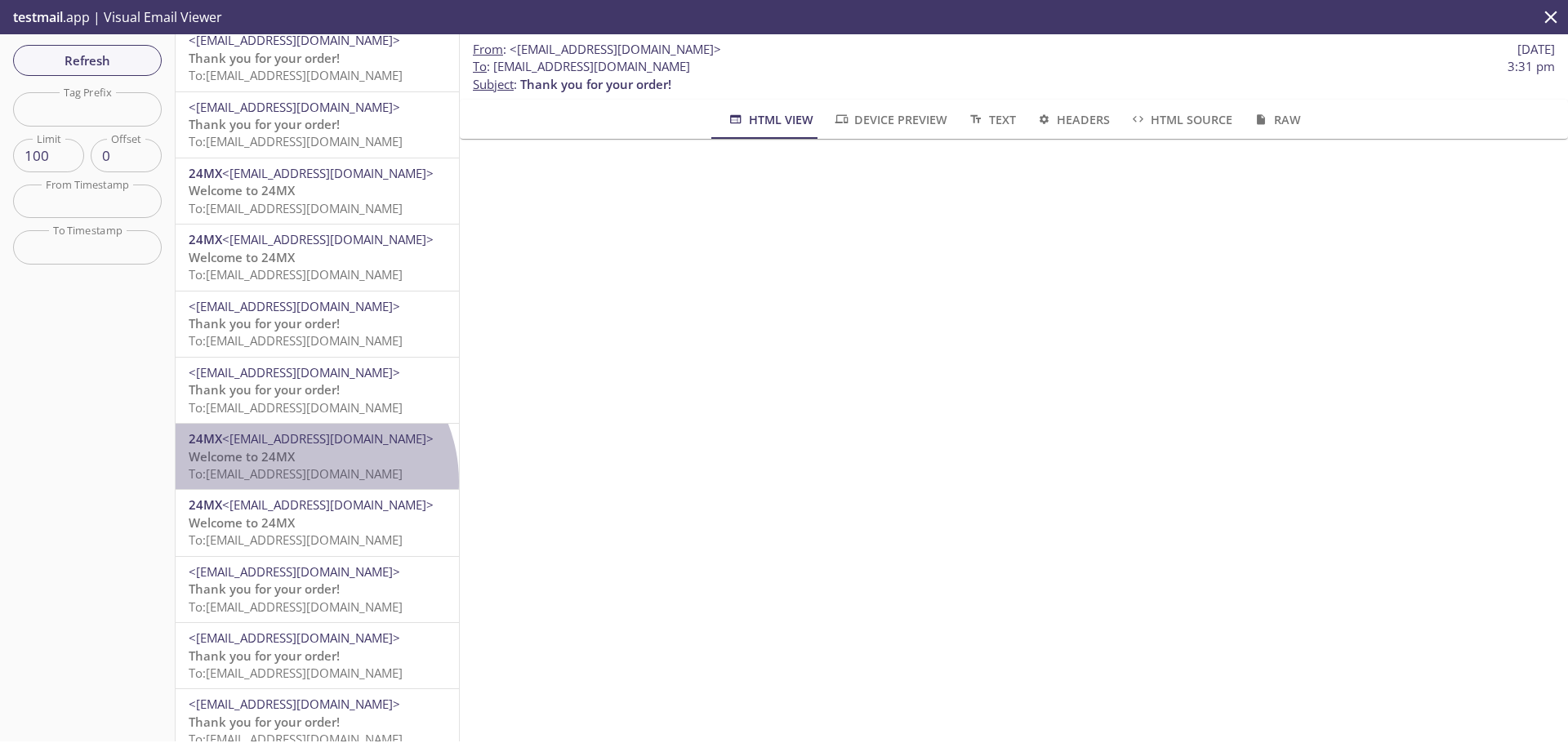
click at [277, 466] on p "Welcome to 24MX To: [EMAIL_ADDRESS][DOMAIN_NAME]" at bounding box center [318, 466] width 257 height 36
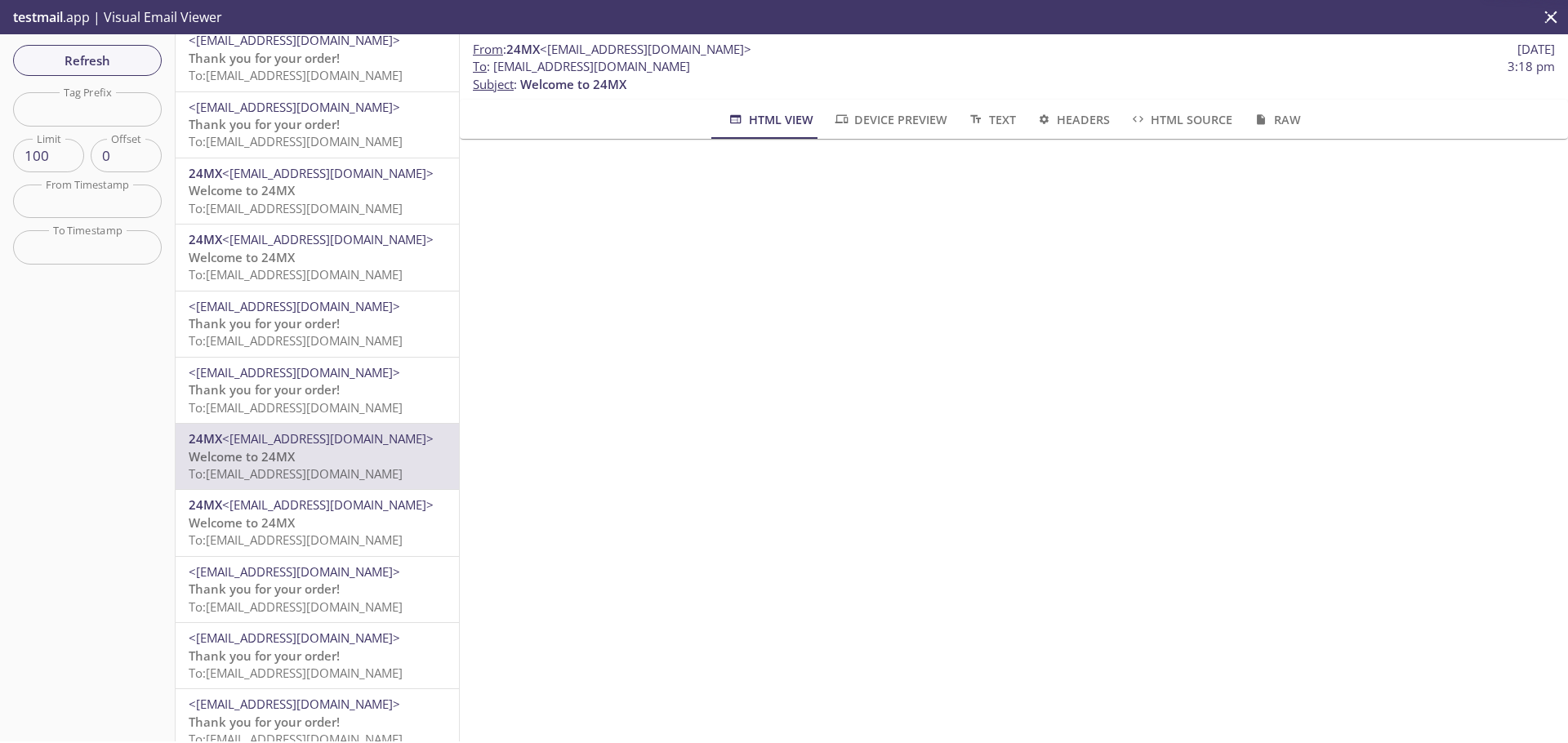
scroll to position [376, 0]
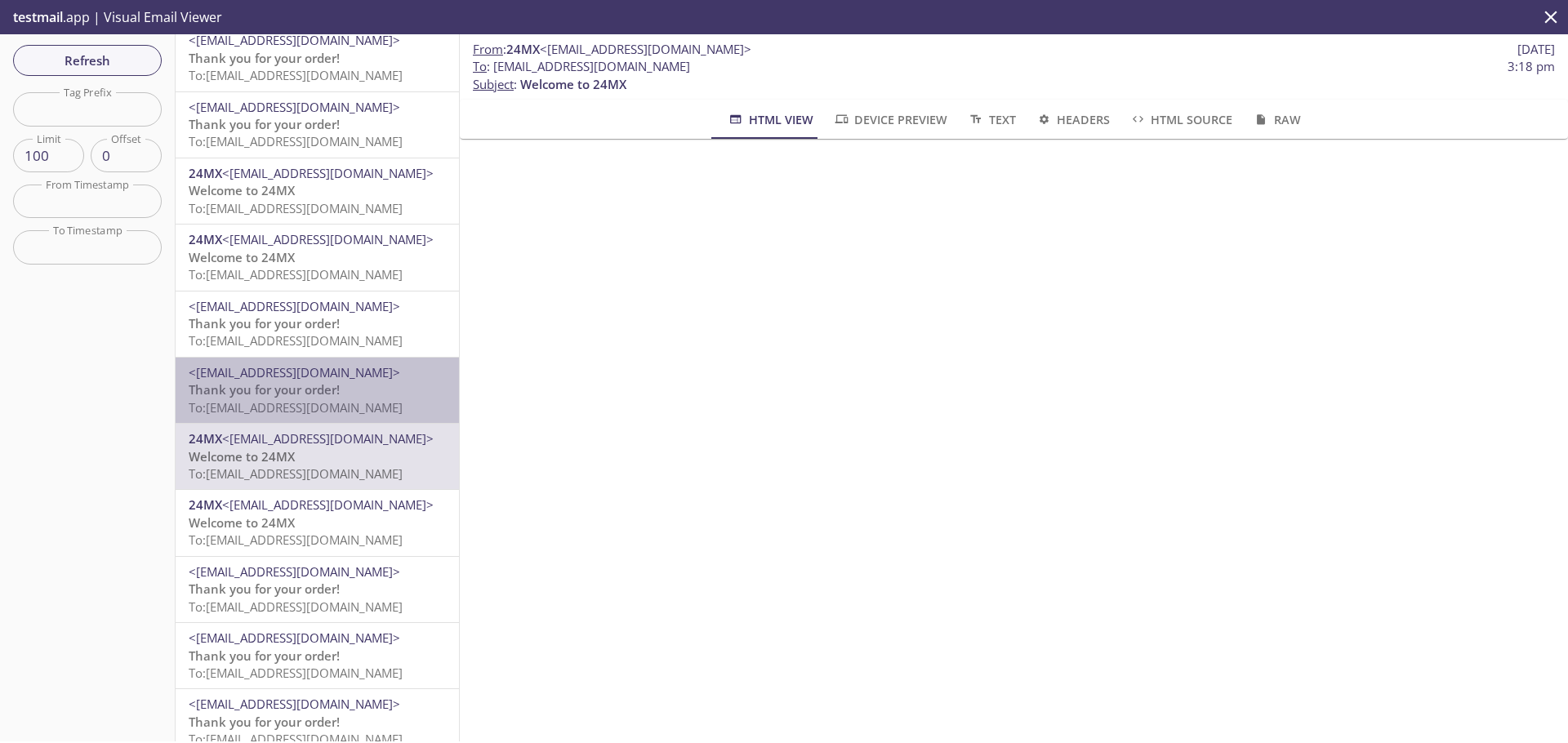
click at [351, 373] on span "<[EMAIL_ADDRESS][DOMAIN_NAME]>" at bounding box center [318, 372] width 257 height 17
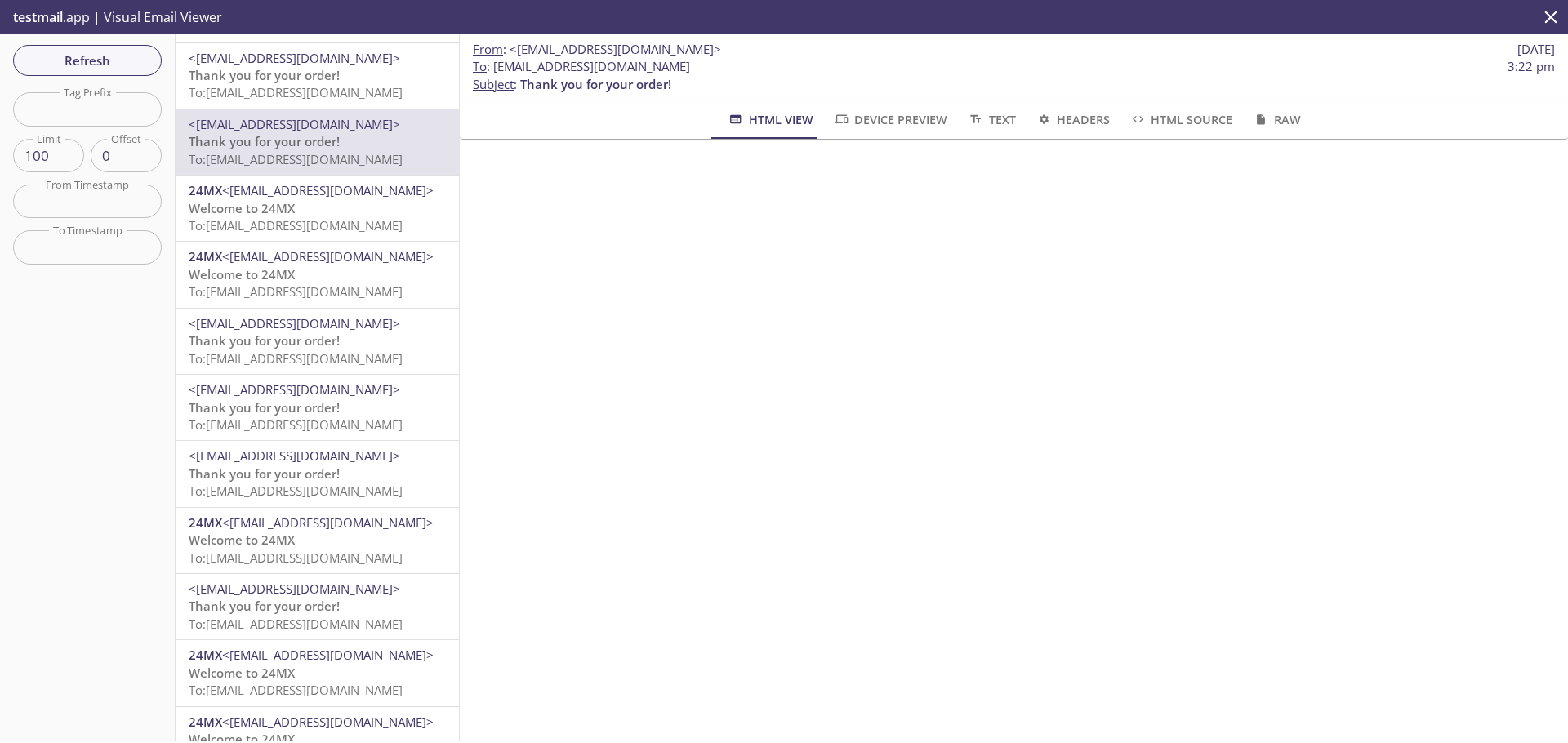
scroll to position [568, 0]
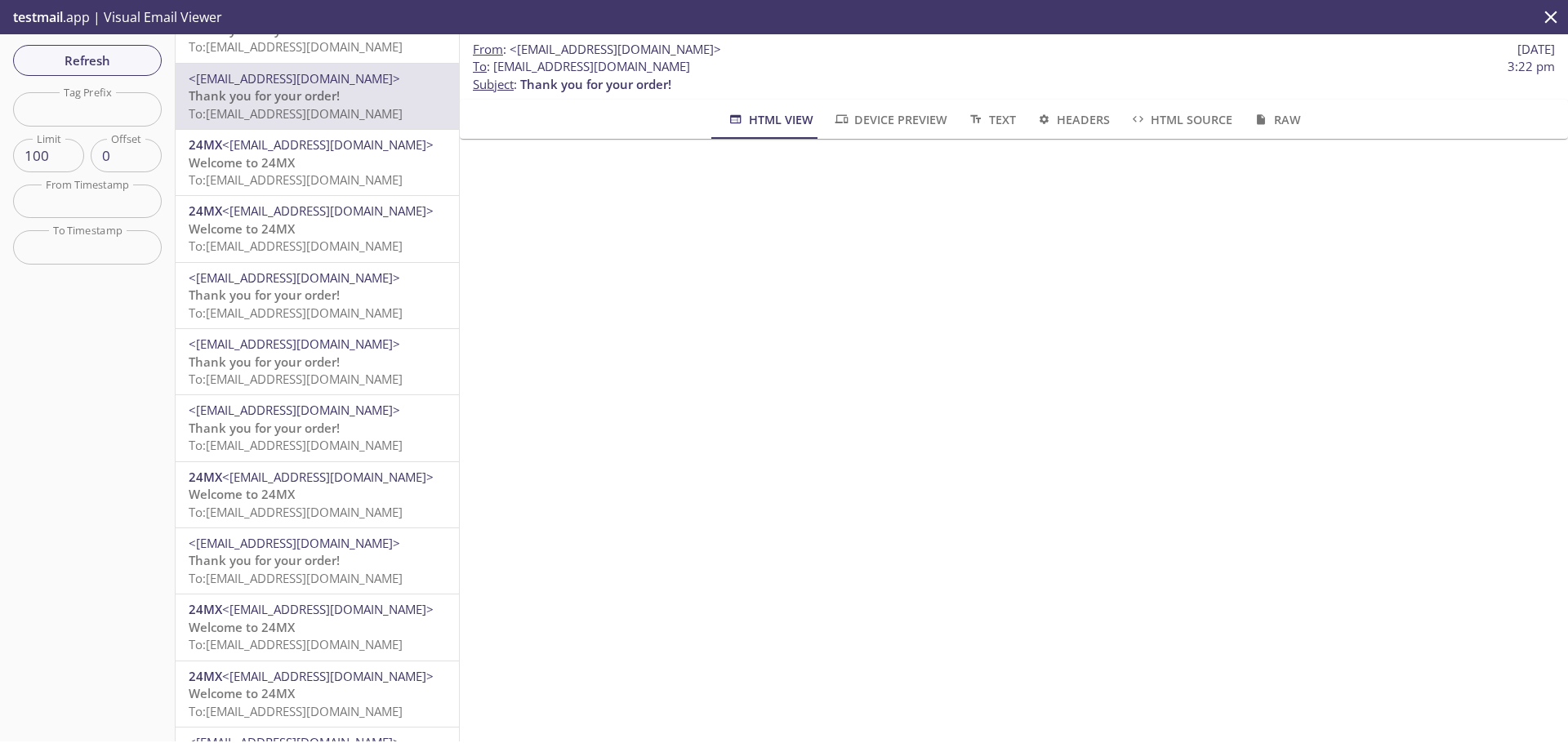
click at [327, 304] on span "To: [EMAIL_ADDRESS][DOMAIN_NAME]" at bounding box center [295, 312] width 214 height 16
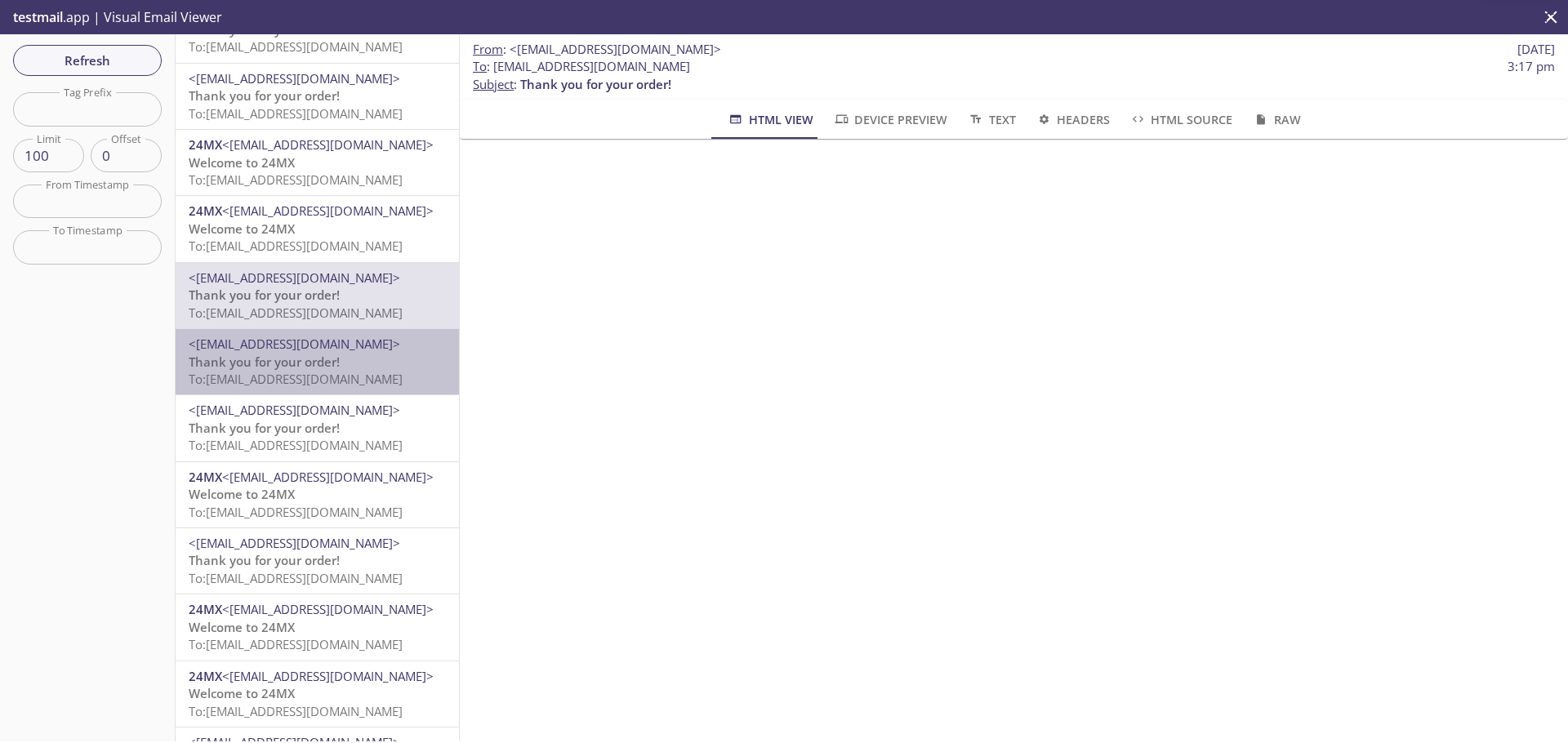
click at [320, 344] on span "<[EMAIL_ADDRESS][DOMAIN_NAME]>" at bounding box center [318, 344] width 257 height 17
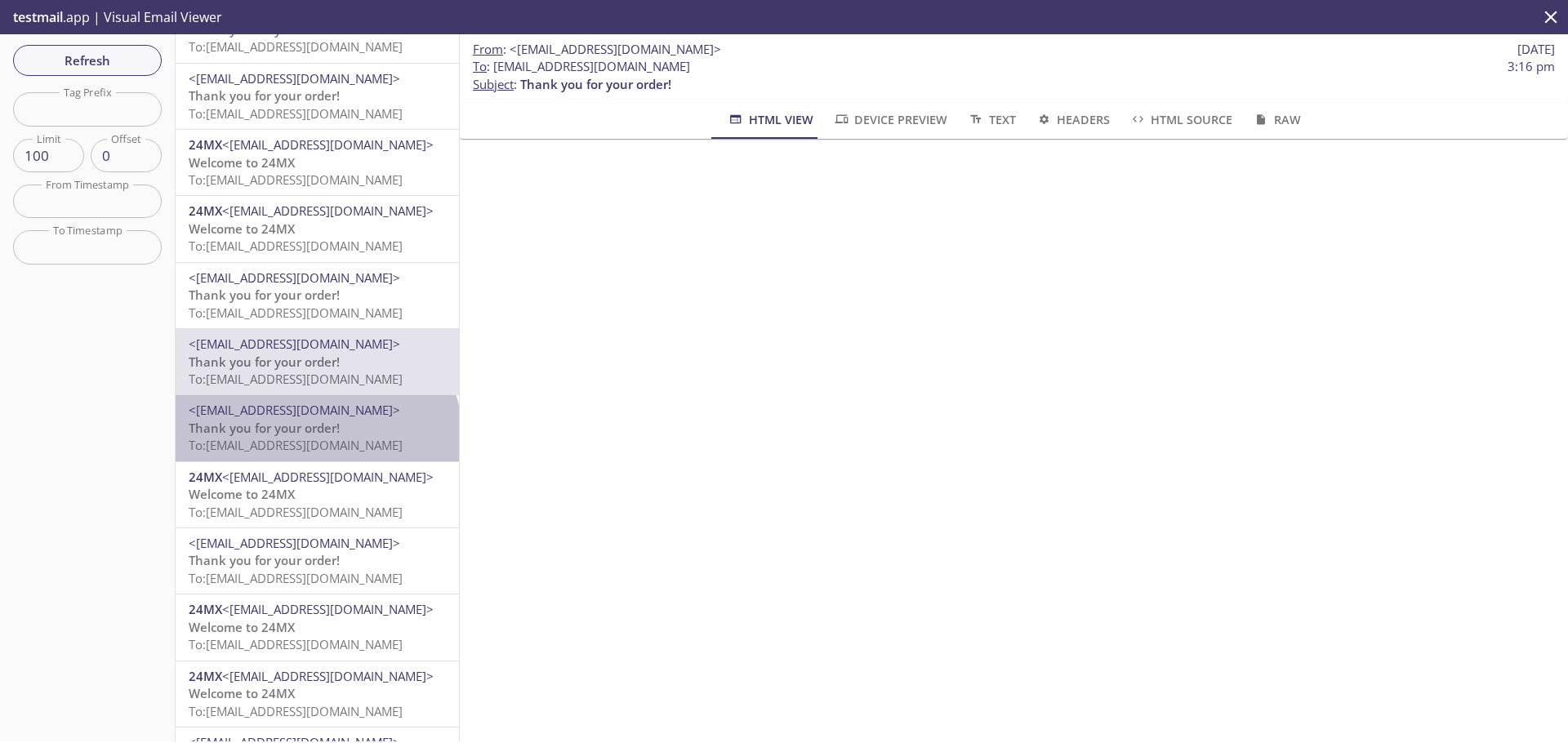
click at [315, 439] on span "To: [EMAIL_ADDRESS][DOMAIN_NAME]" at bounding box center [295, 445] width 214 height 16
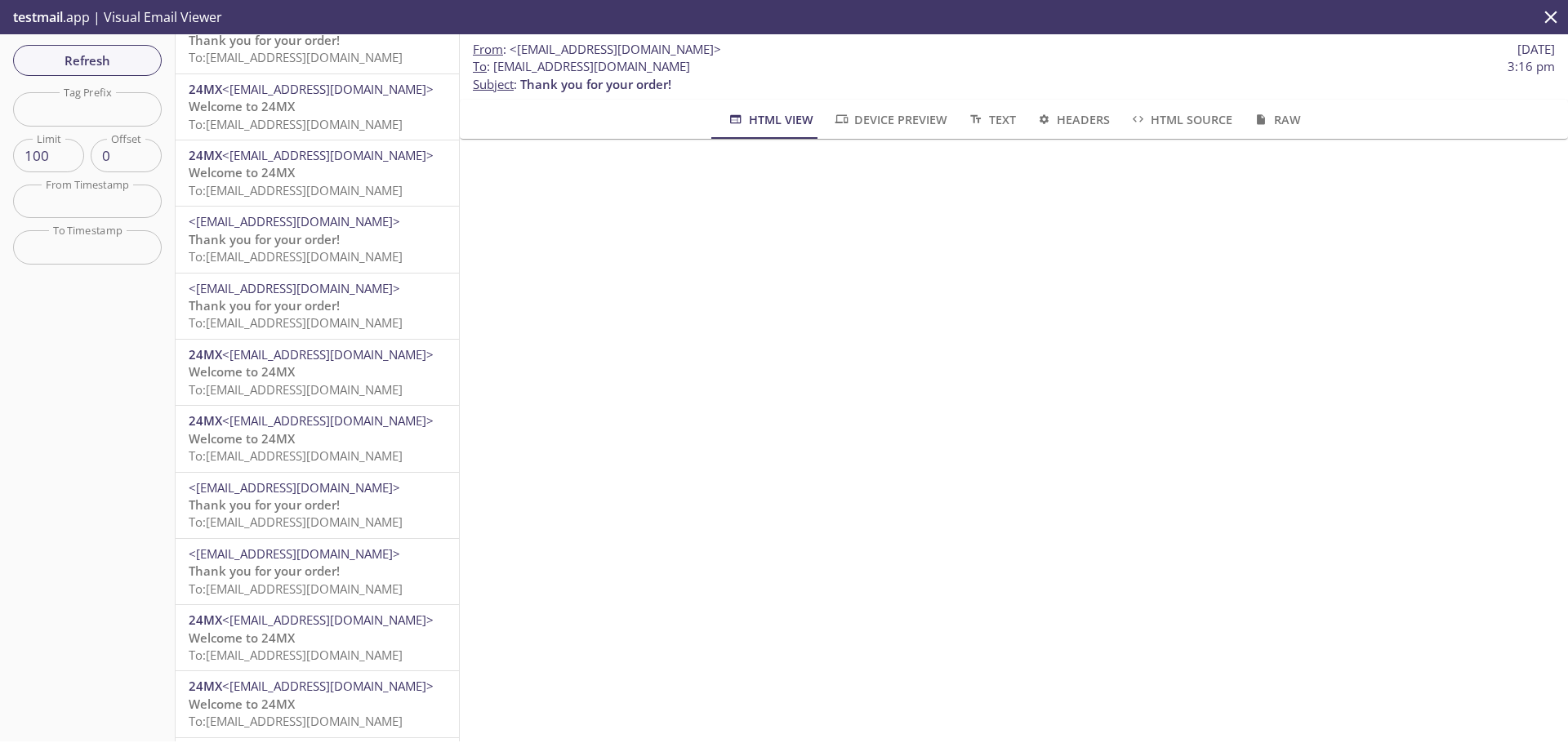
scroll to position [376, 0]
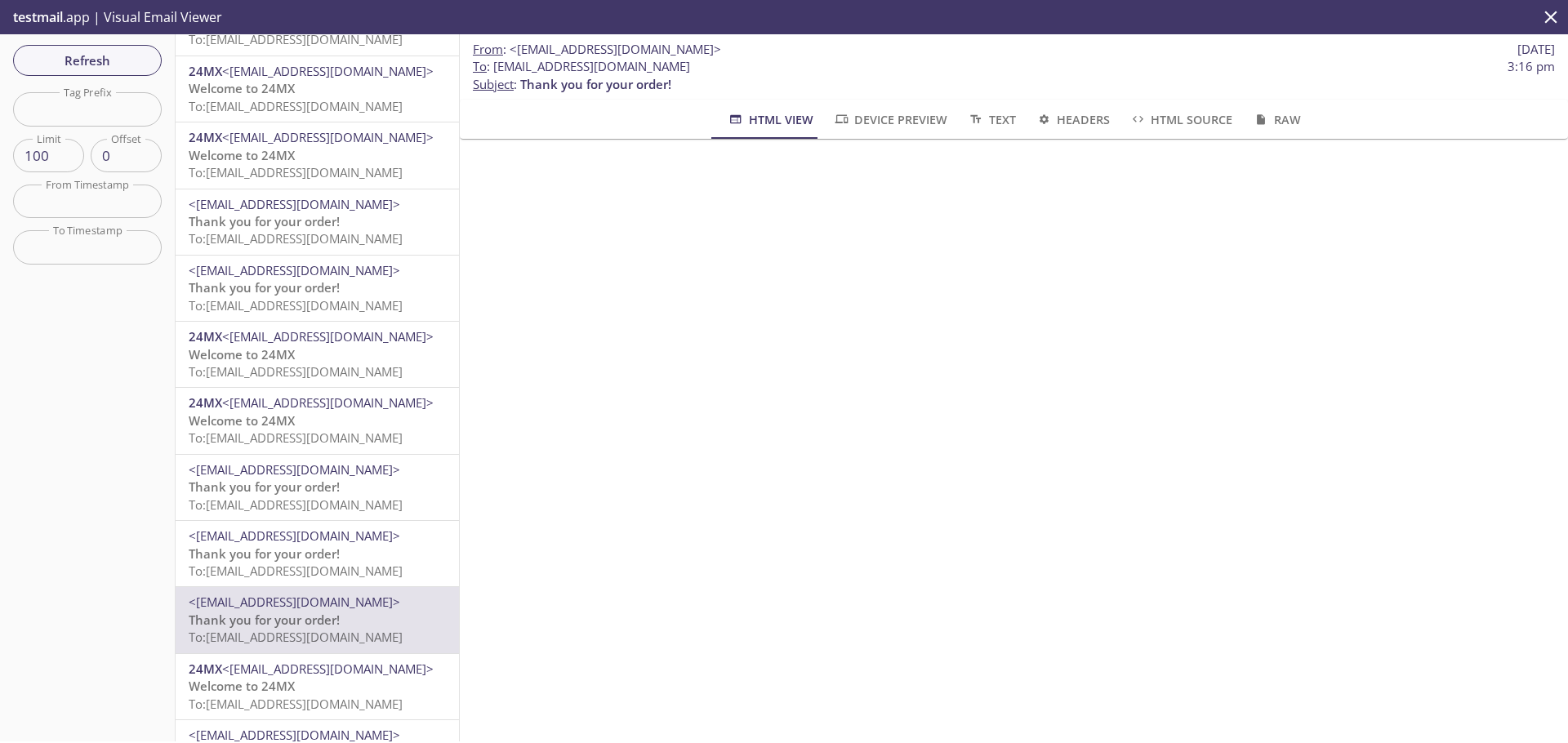
click at [296, 542] on span "<[EMAIL_ADDRESS][DOMAIN_NAME]>" at bounding box center [295, 535] width 211 height 16
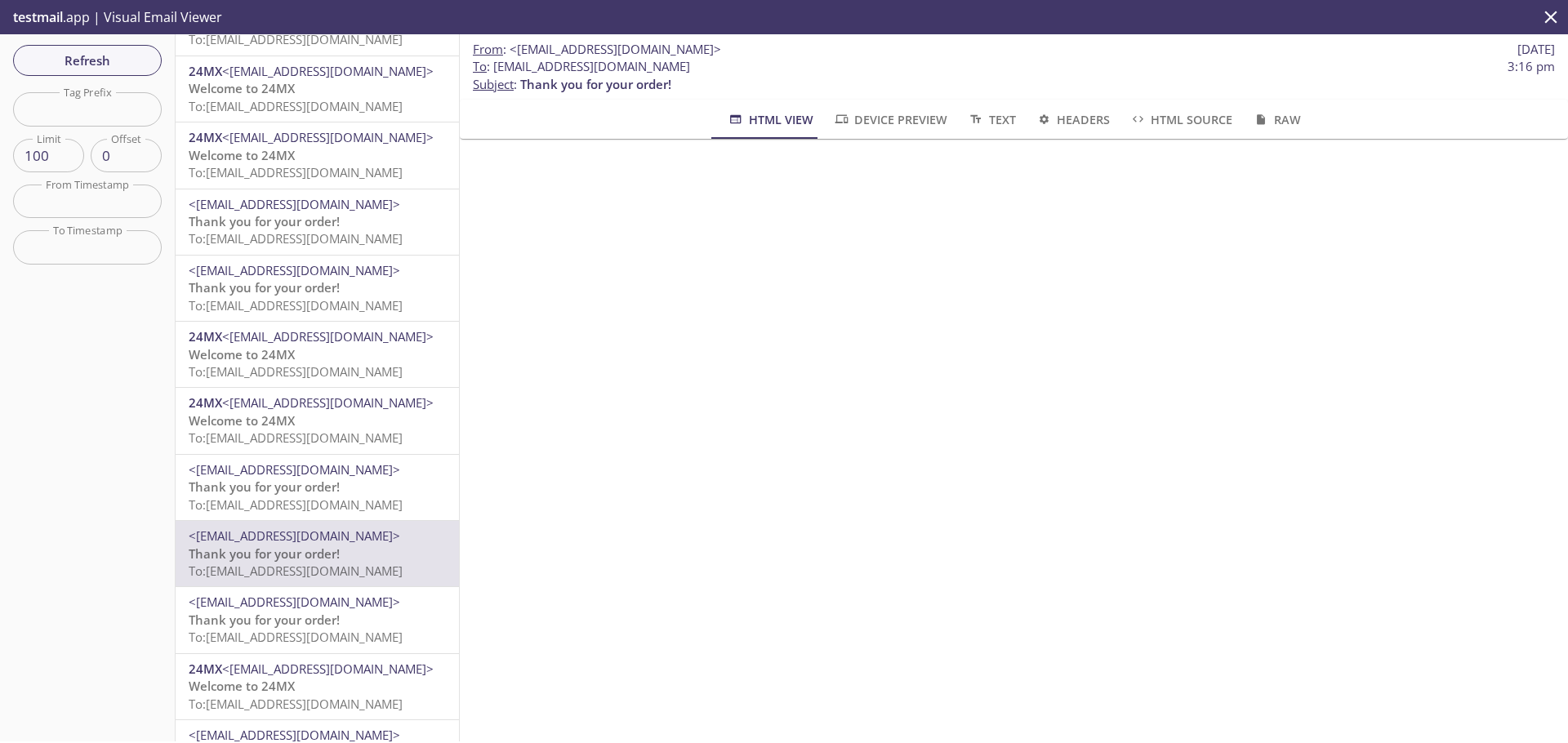
click at [251, 481] on span "Thank you for your order!" at bounding box center [264, 486] width 151 height 16
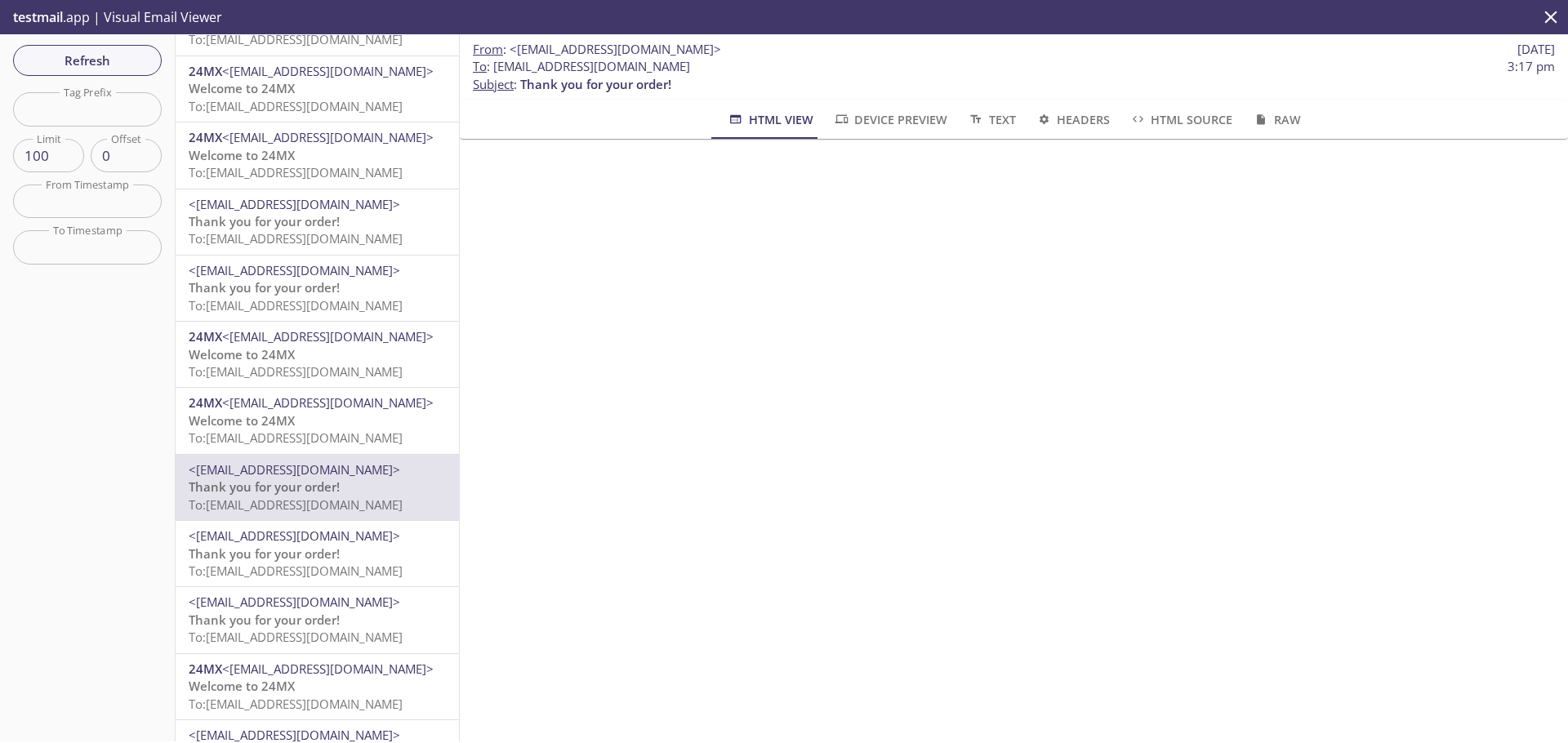
click at [319, 401] on span "<[EMAIL_ADDRESS][DOMAIN_NAME]>" at bounding box center [327, 402] width 211 height 16
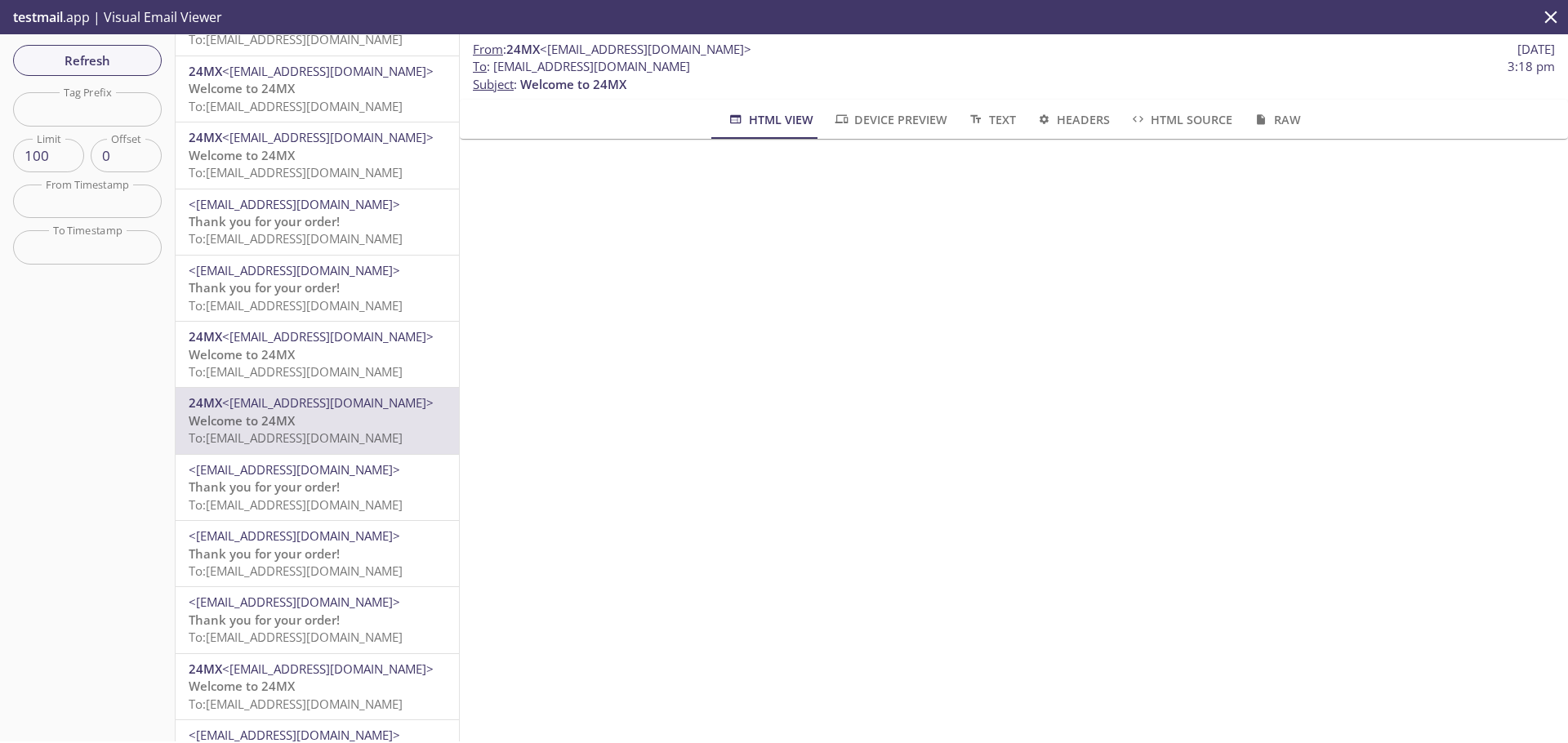
click at [323, 300] on span "To: [EMAIL_ADDRESS][DOMAIN_NAME]" at bounding box center [295, 305] width 214 height 16
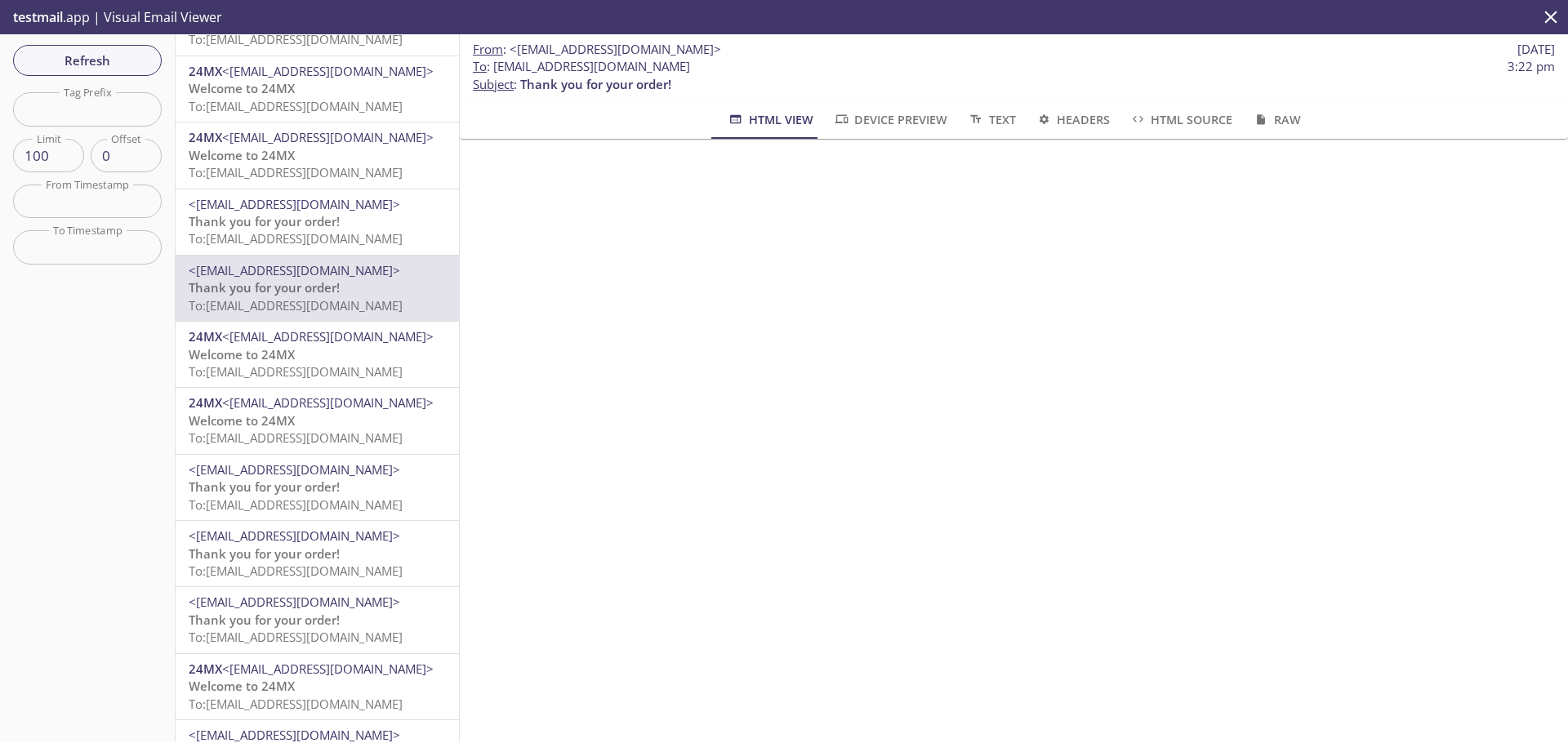
scroll to position [504, 0]
click at [359, 237] on span "To: [EMAIL_ADDRESS][DOMAIN_NAME]" at bounding box center [295, 238] width 214 height 16
